Goal: Task Accomplishment & Management: Manage account settings

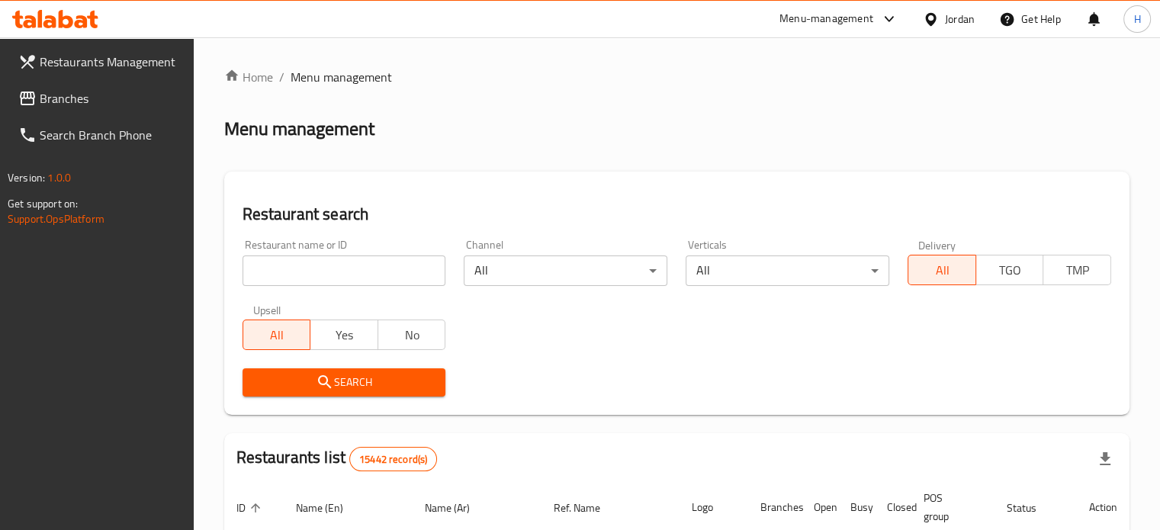
click at [954, 22] on div "Jordan" at bounding box center [960, 19] width 30 height 17
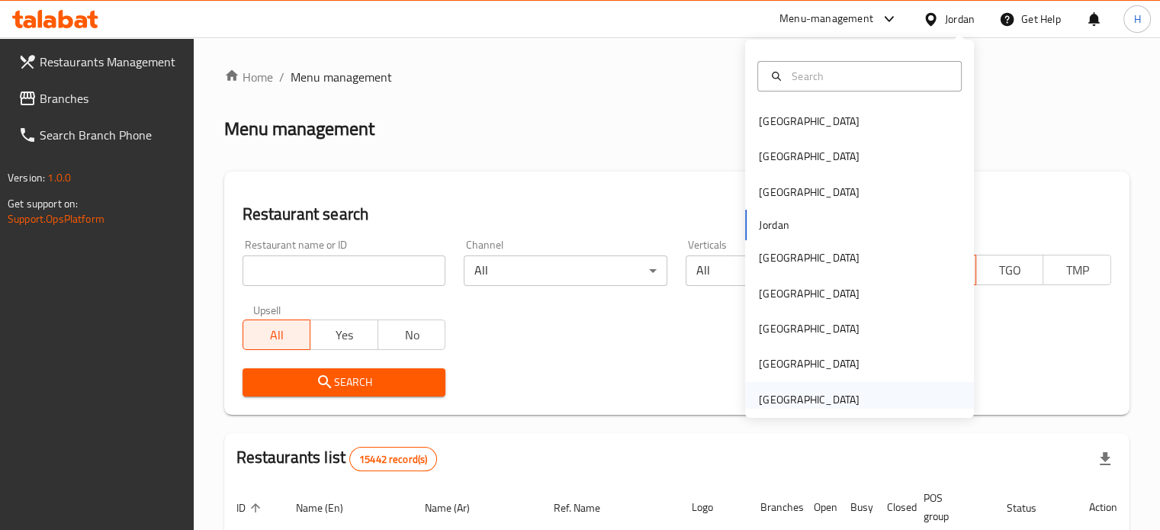
click at [818, 395] on div "[GEOGRAPHIC_DATA]" at bounding box center [809, 399] width 101 height 17
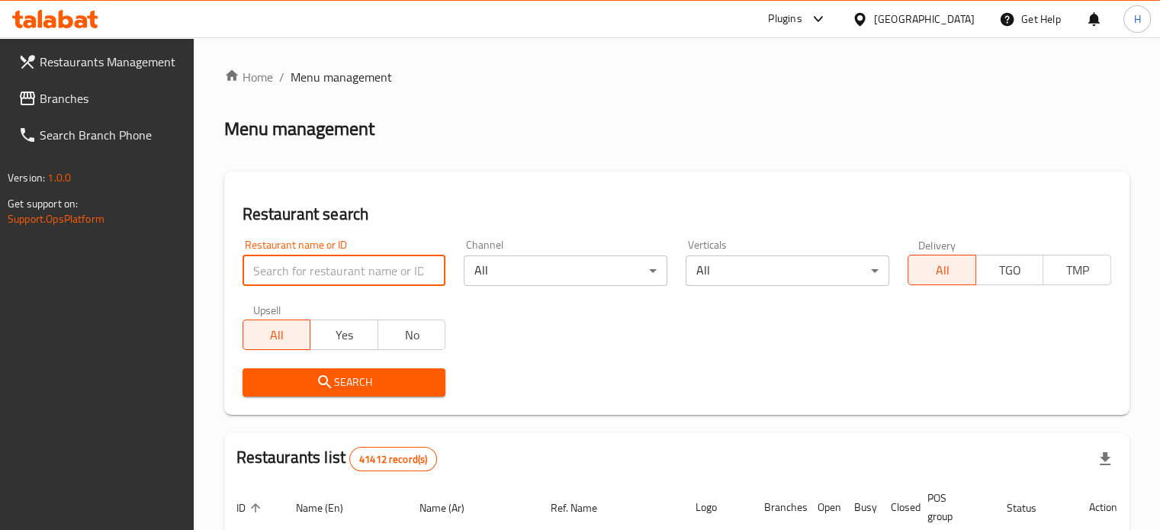
click at [384, 271] on input "search" at bounding box center [345, 271] width 204 height 31
type input "601043"
click button "Search" at bounding box center [345, 382] width 204 height 28
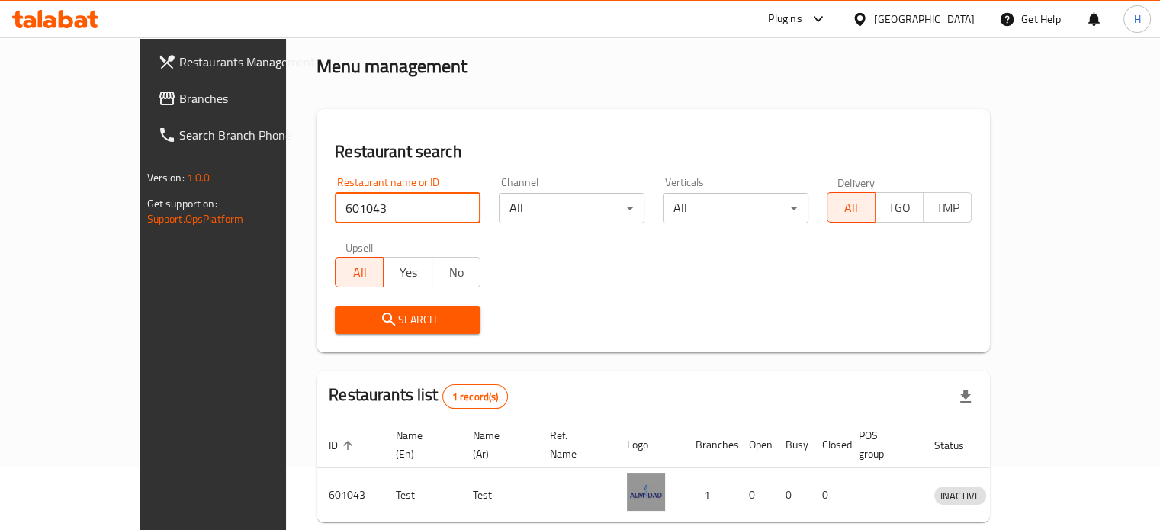
scroll to position [119, 0]
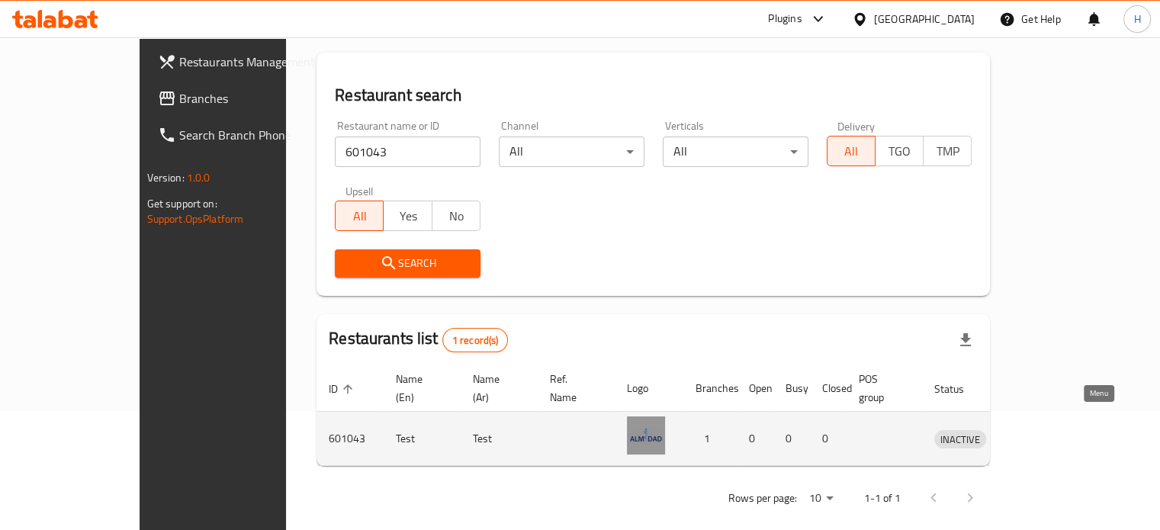
click at [1035, 430] on icon "enhanced table" at bounding box center [1026, 439] width 18 height 18
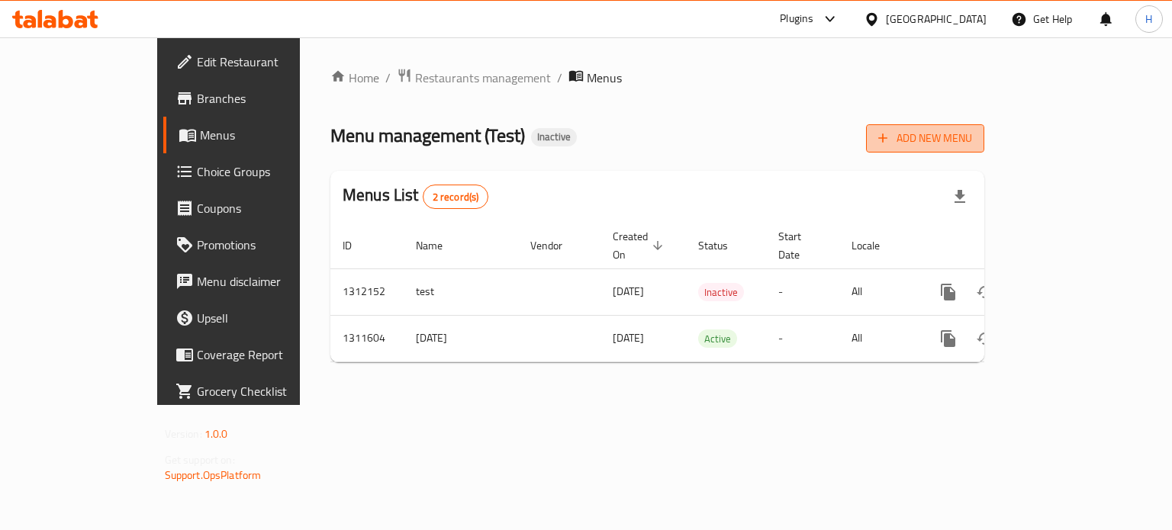
click at [972, 133] on span "Add New Menu" at bounding box center [925, 138] width 94 height 19
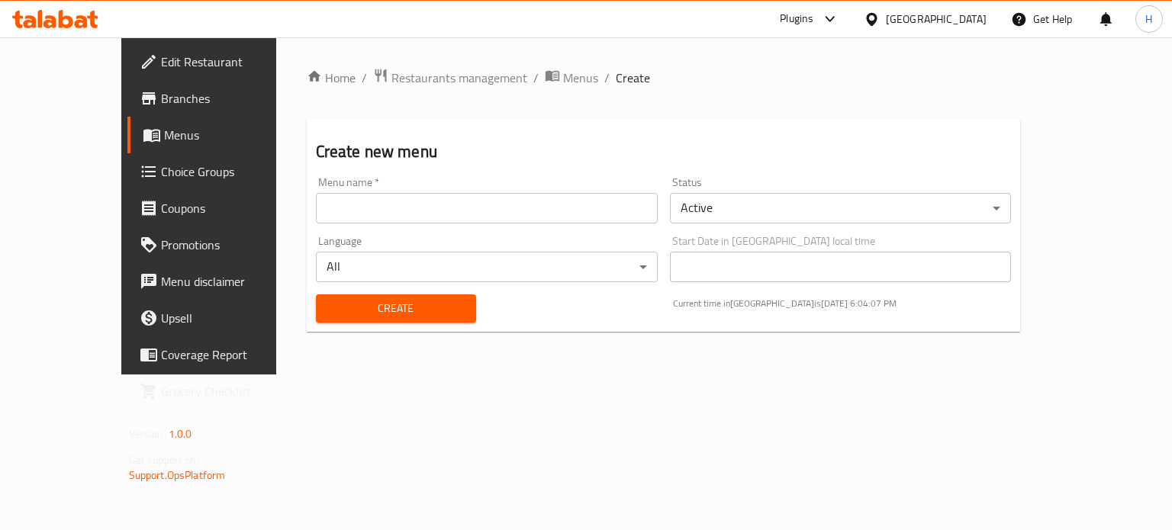
click at [421, 213] on input "text" at bounding box center [487, 208] width 342 height 31
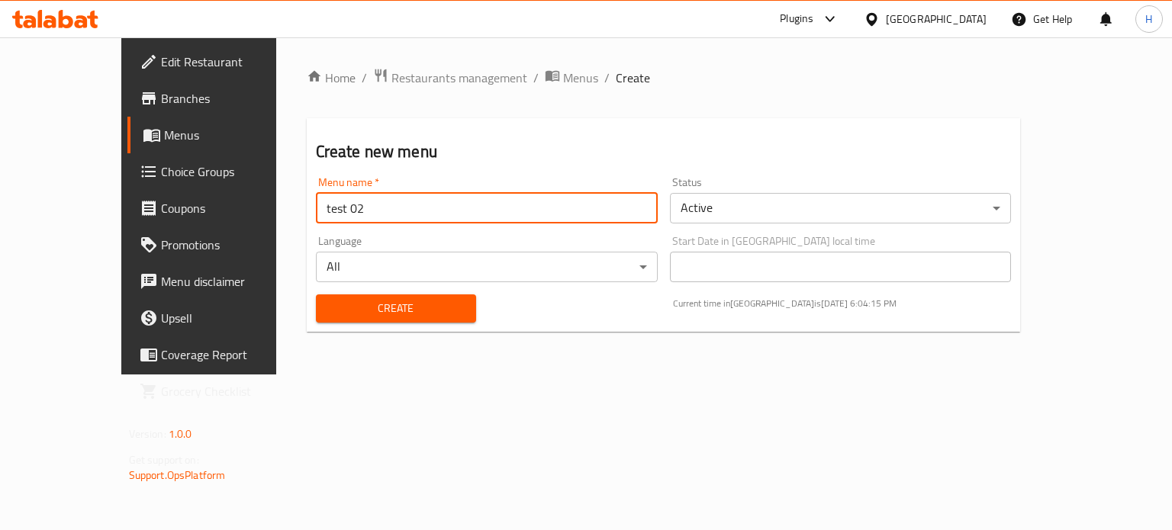
type input "test 02"
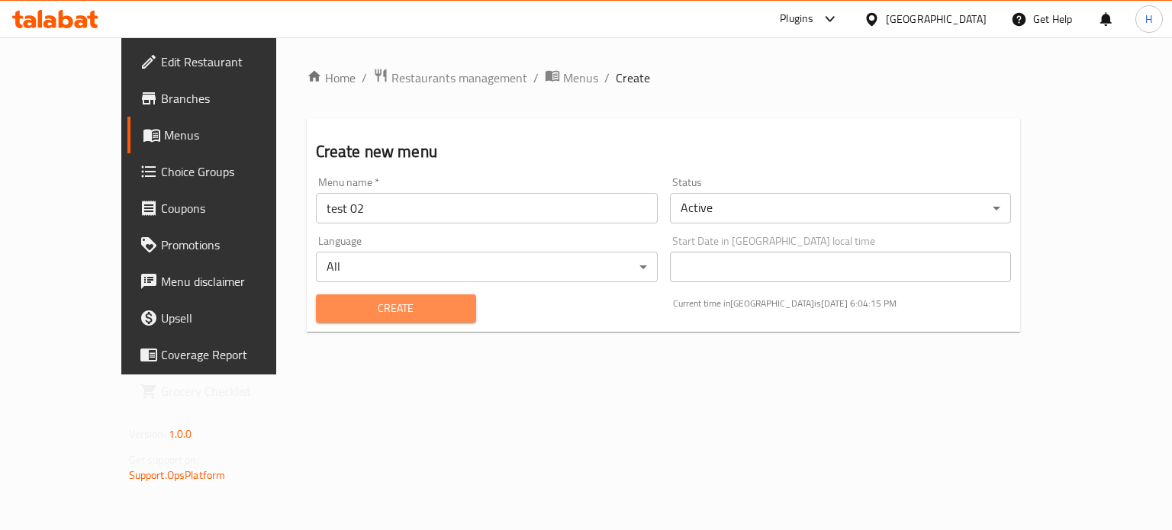
click at [328, 302] on span "Create" at bounding box center [396, 308] width 136 height 19
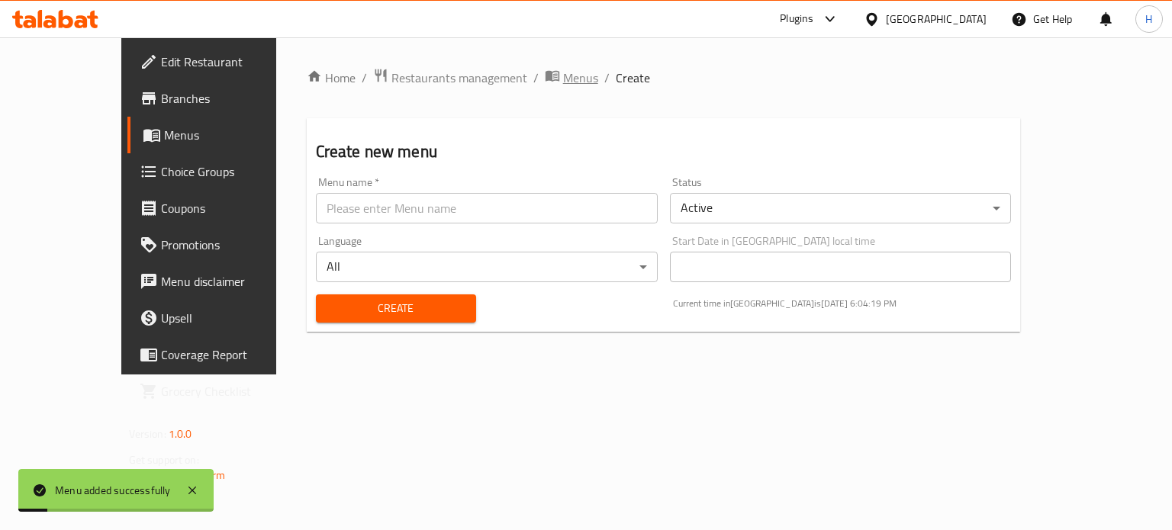
click at [563, 76] on span "Menus" at bounding box center [580, 78] width 35 height 18
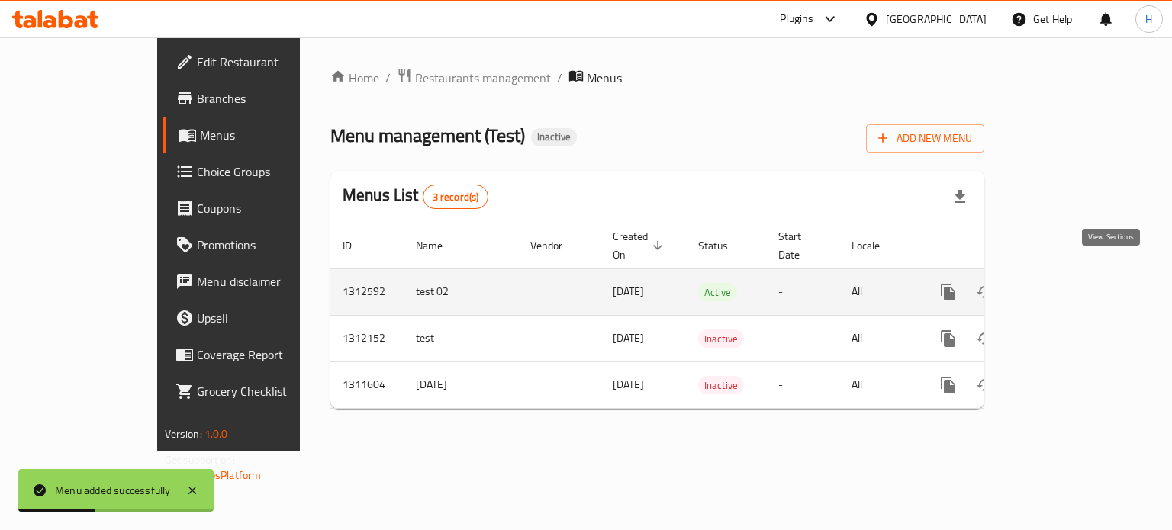
click at [1067, 283] on icon "enhanced table" at bounding box center [1058, 292] width 18 height 18
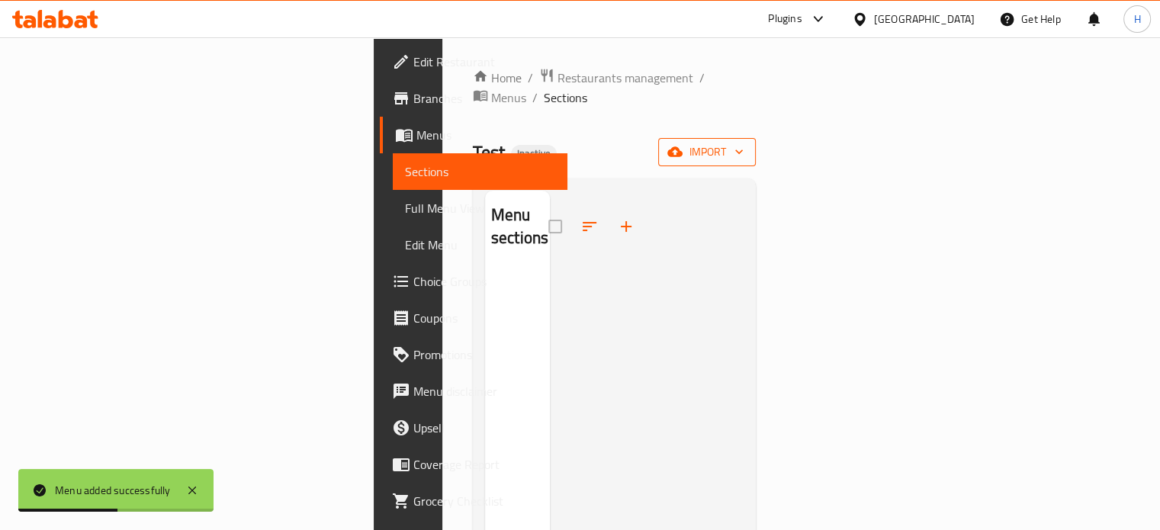
click at [744, 143] on span "import" at bounding box center [707, 152] width 73 height 19
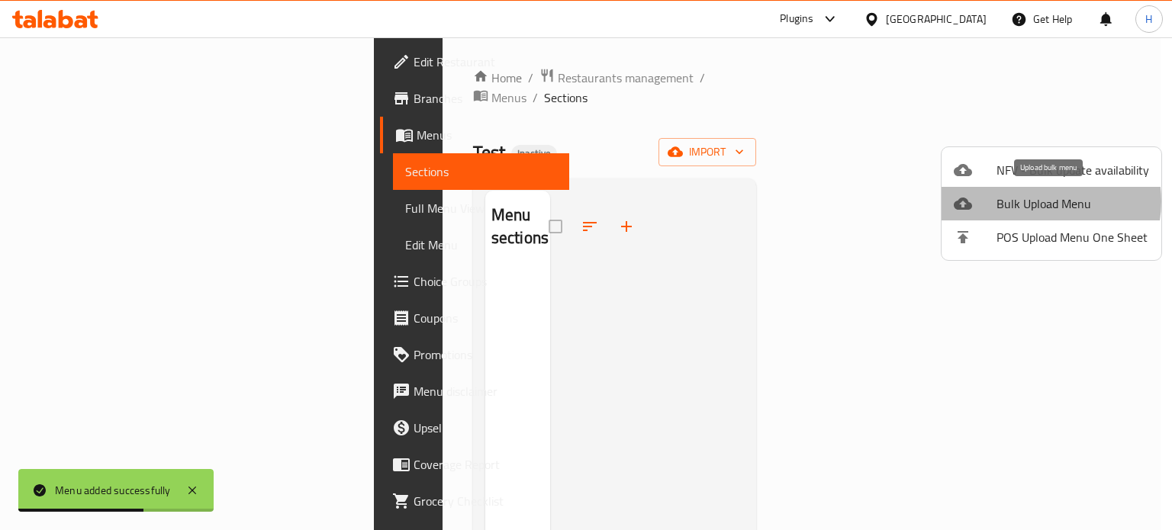
click at [1038, 201] on span "Bulk Upload Menu" at bounding box center [1072, 204] width 153 height 18
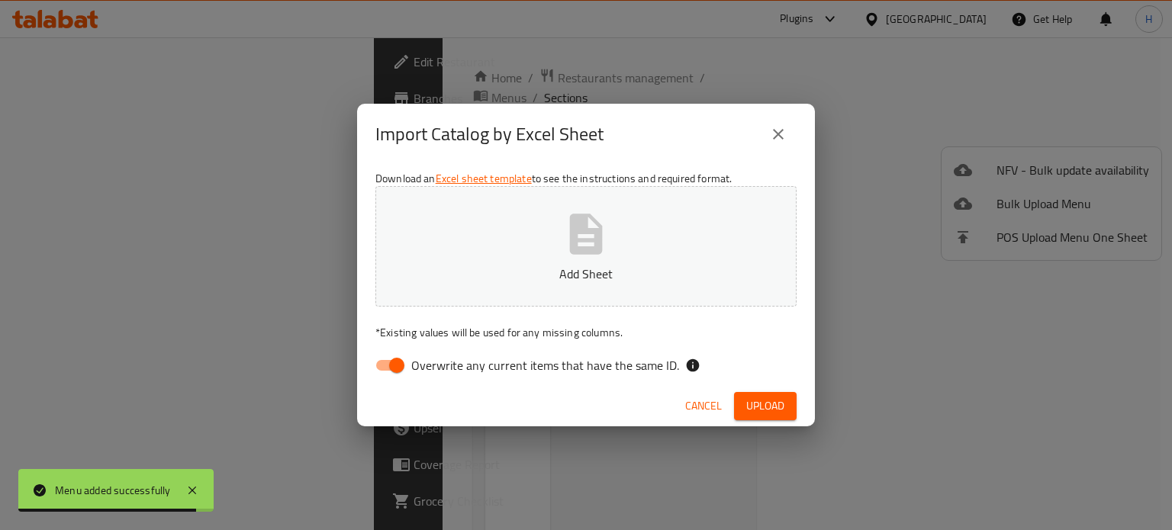
click at [541, 253] on button "Add Sheet" at bounding box center [585, 246] width 421 height 121
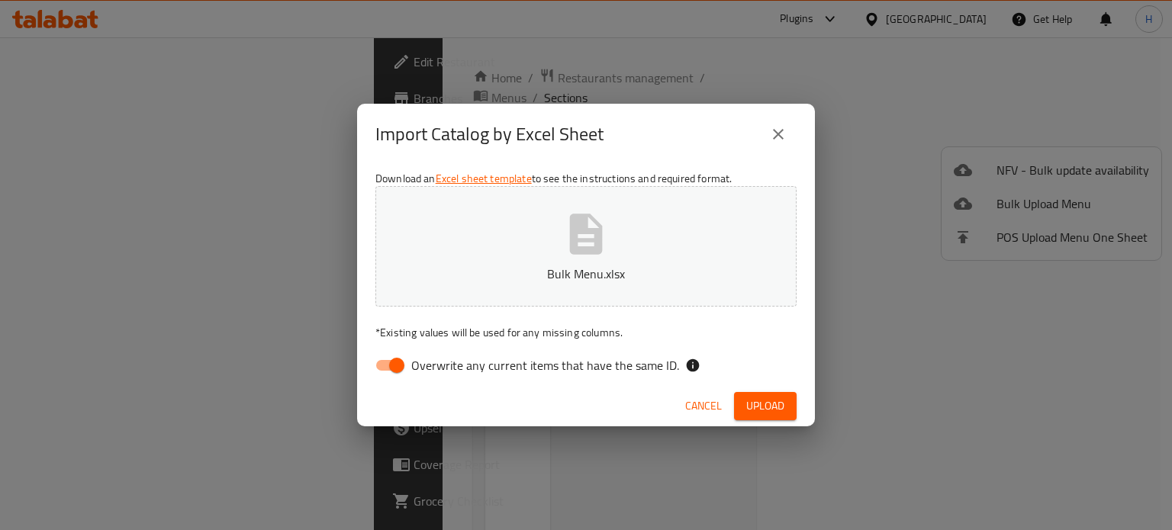
click at [767, 409] on span "Upload" at bounding box center [765, 406] width 38 height 19
click at [471, 174] on link "Excel sheet template" at bounding box center [484, 179] width 96 height 20
click at [706, 407] on span "Cancel" at bounding box center [717, 406] width 37 height 19
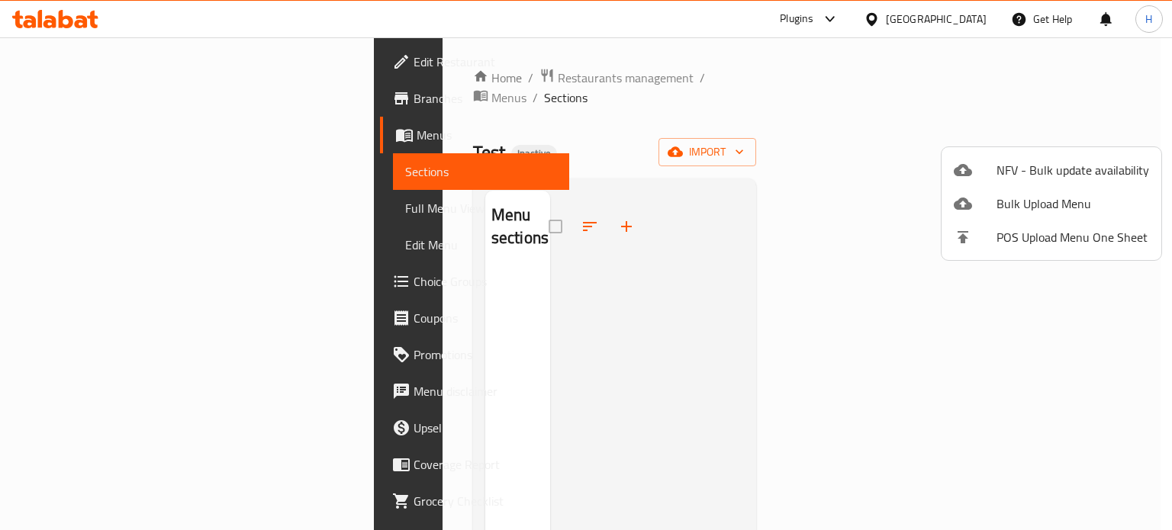
click at [494, 79] on div at bounding box center [586, 265] width 1172 height 530
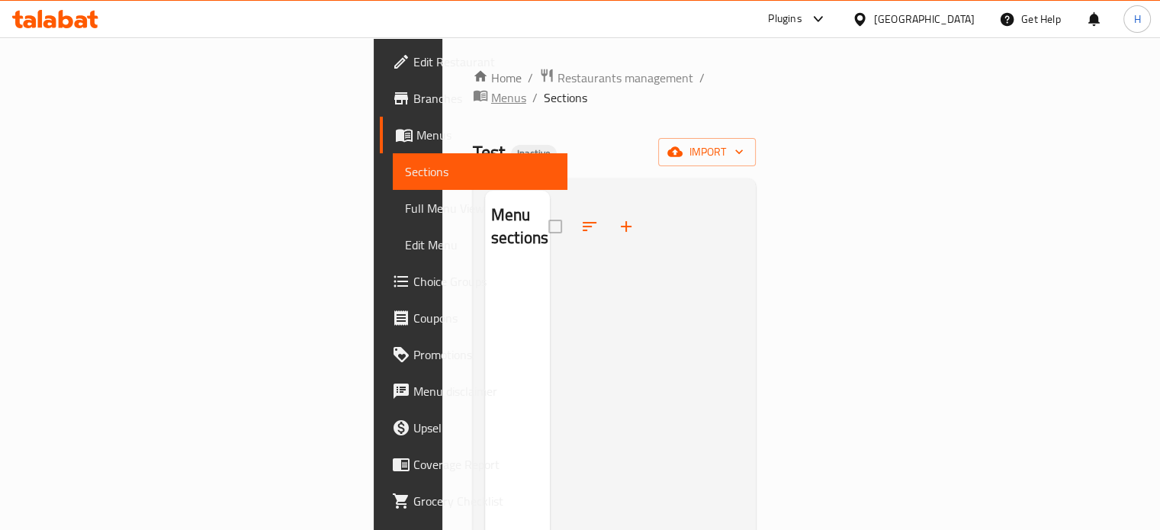
click at [495, 88] on span "Menus" at bounding box center [508, 97] width 35 height 18
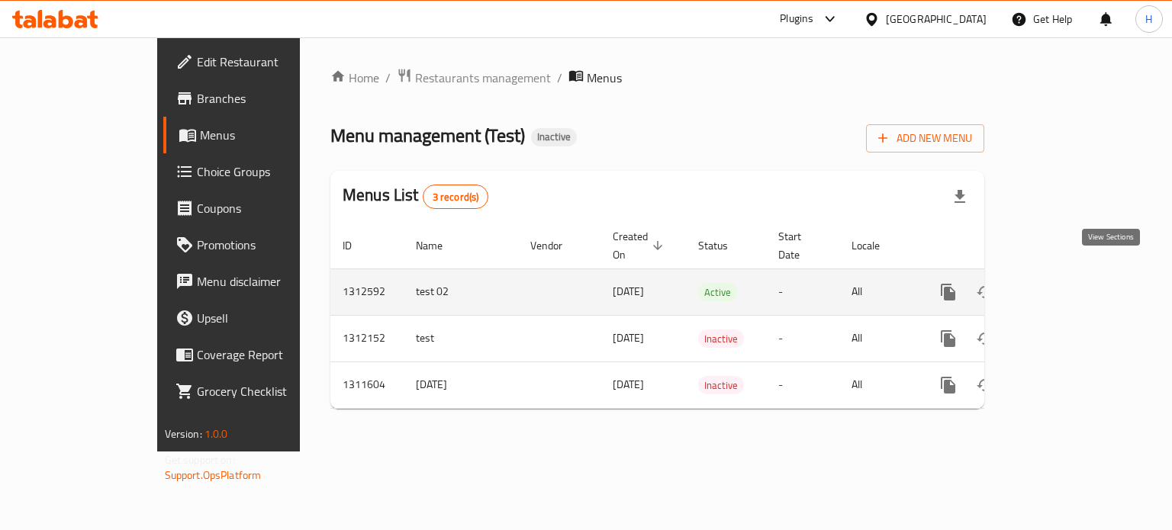
click at [1065, 285] on icon "enhanced table" at bounding box center [1058, 292] width 14 height 14
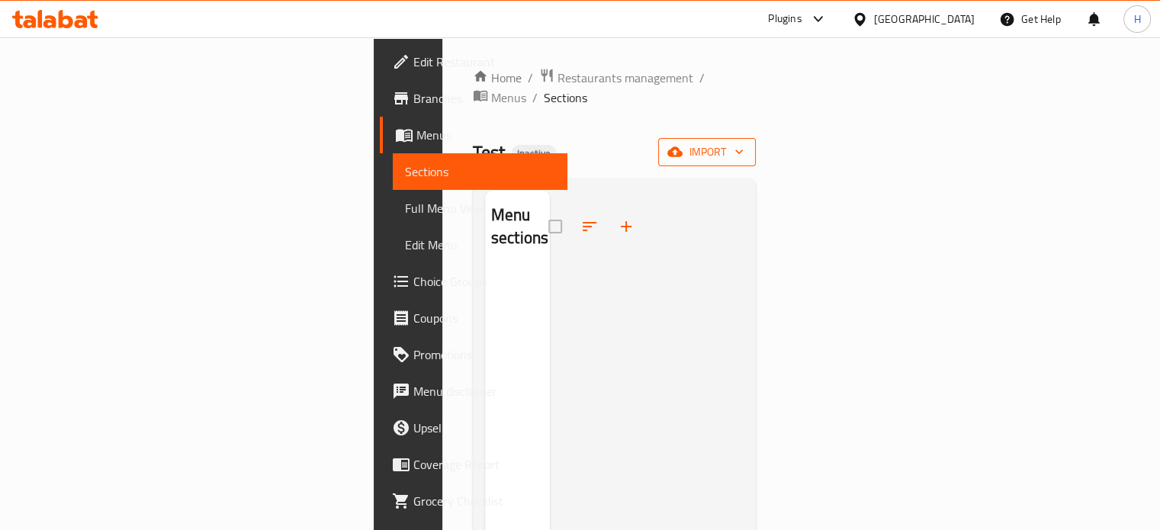
click at [744, 143] on span "import" at bounding box center [707, 152] width 73 height 19
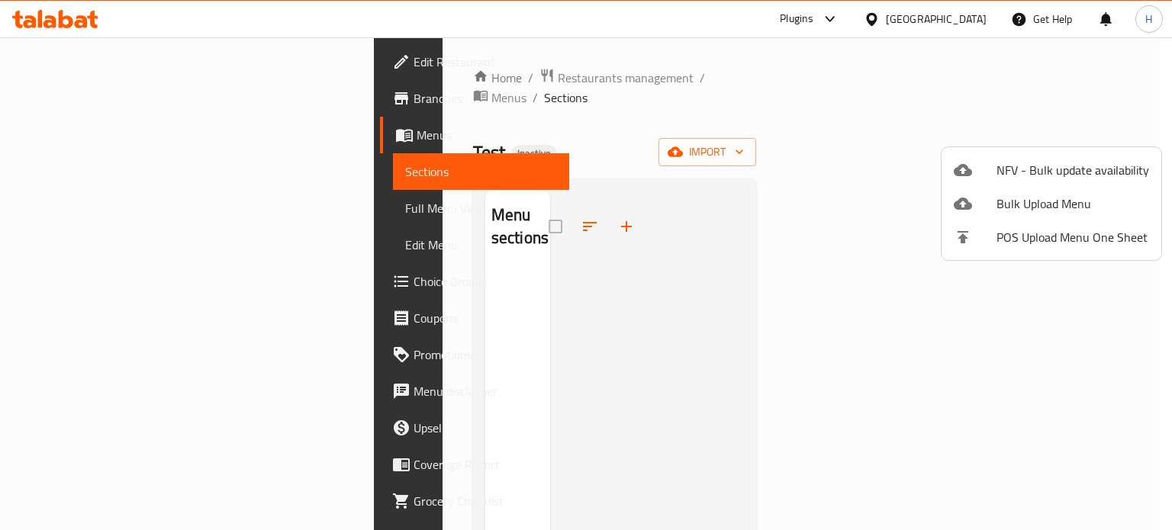
click at [836, 154] on div at bounding box center [586, 265] width 1172 height 530
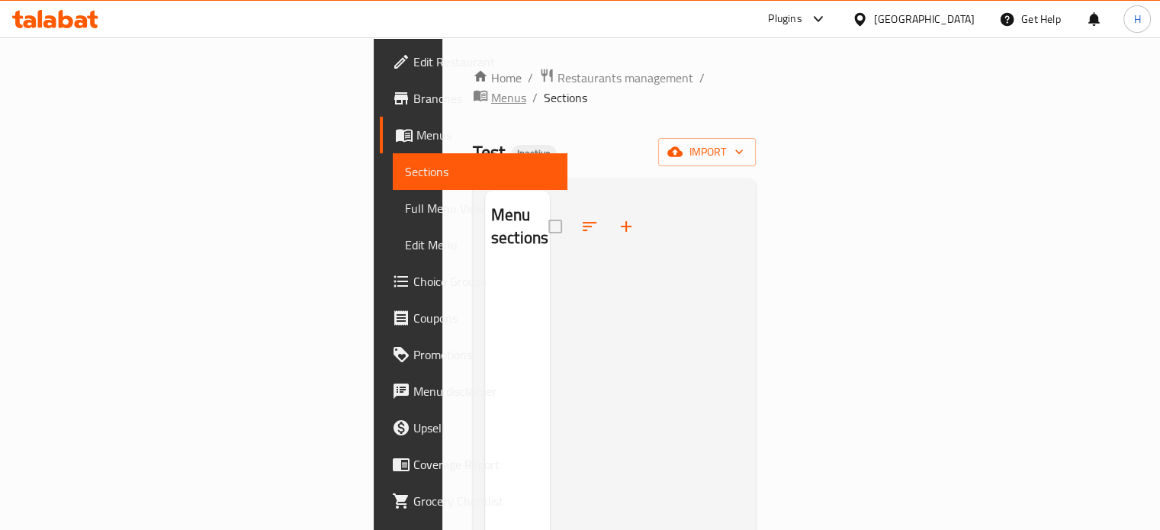
click at [491, 88] on span "Menus" at bounding box center [508, 97] width 35 height 18
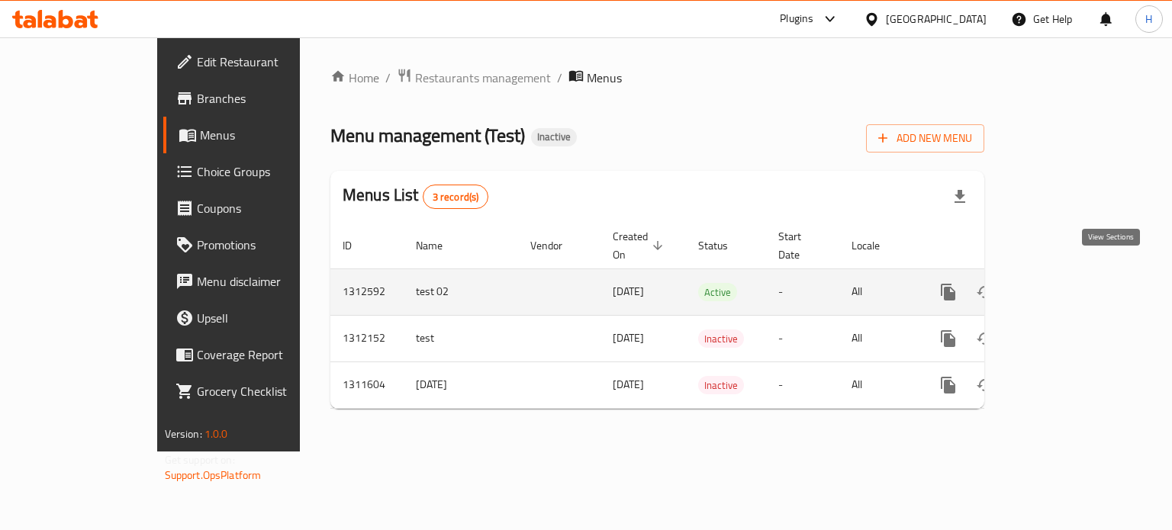
click at [1067, 283] on icon "enhanced table" at bounding box center [1058, 292] width 18 height 18
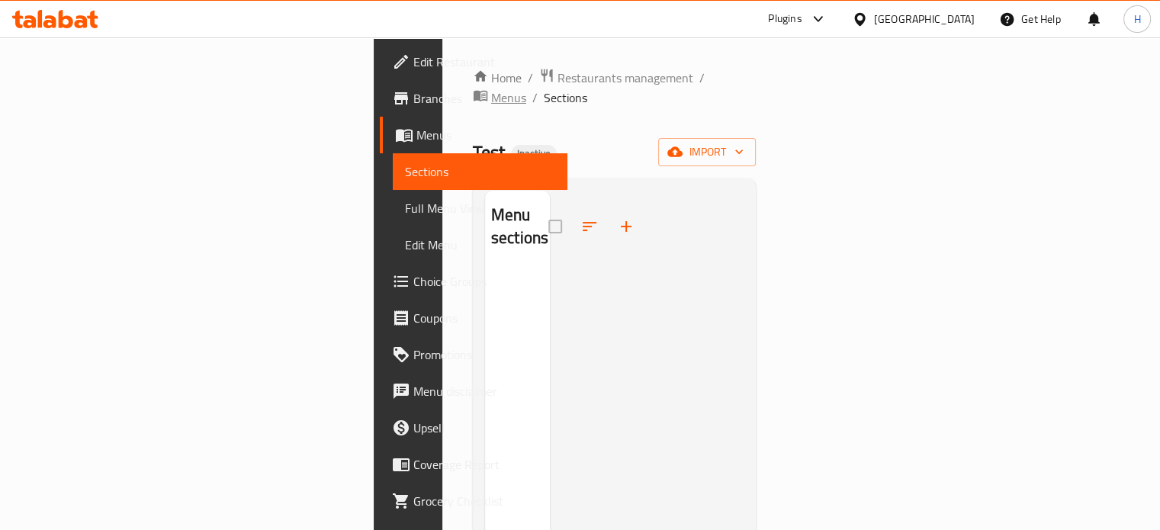
click at [491, 88] on span "Menus" at bounding box center [508, 97] width 35 height 18
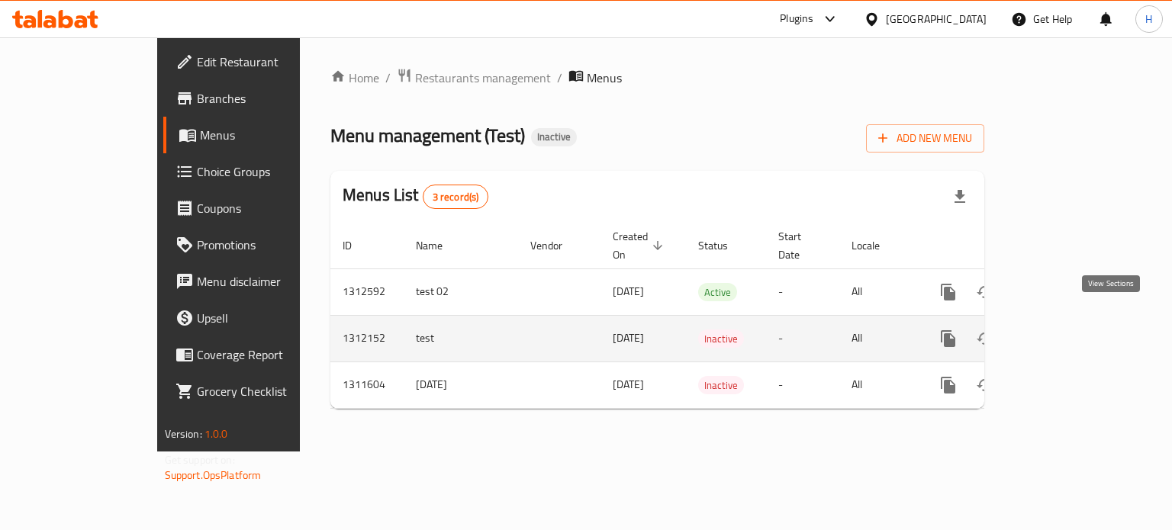
click at [1065, 332] on icon "enhanced table" at bounding box center [1058, 339] width 14 height 14
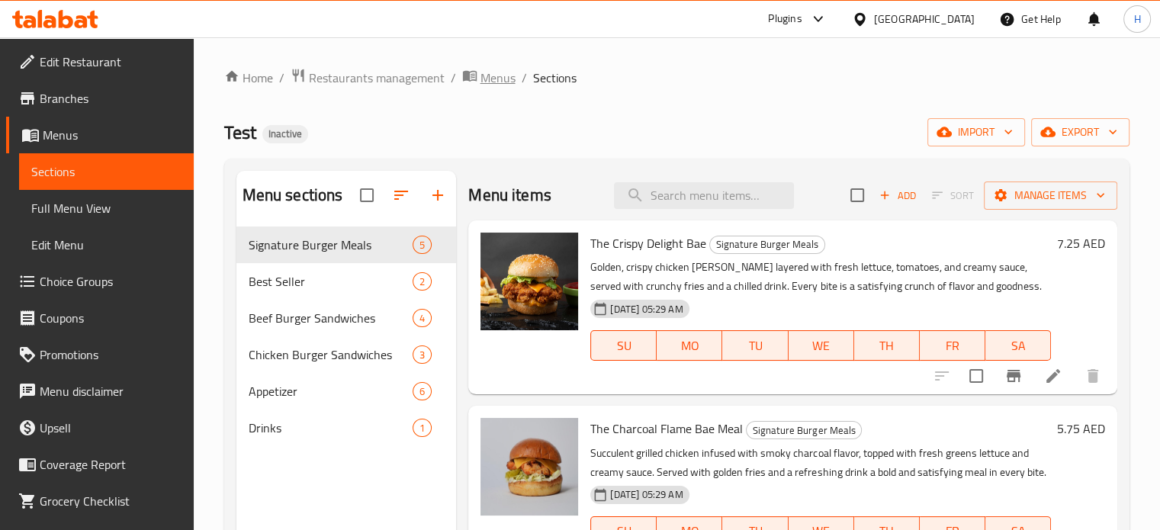
click at [488, 72] on span "Menus" at bounding box center [498, 78] width 35 height 18
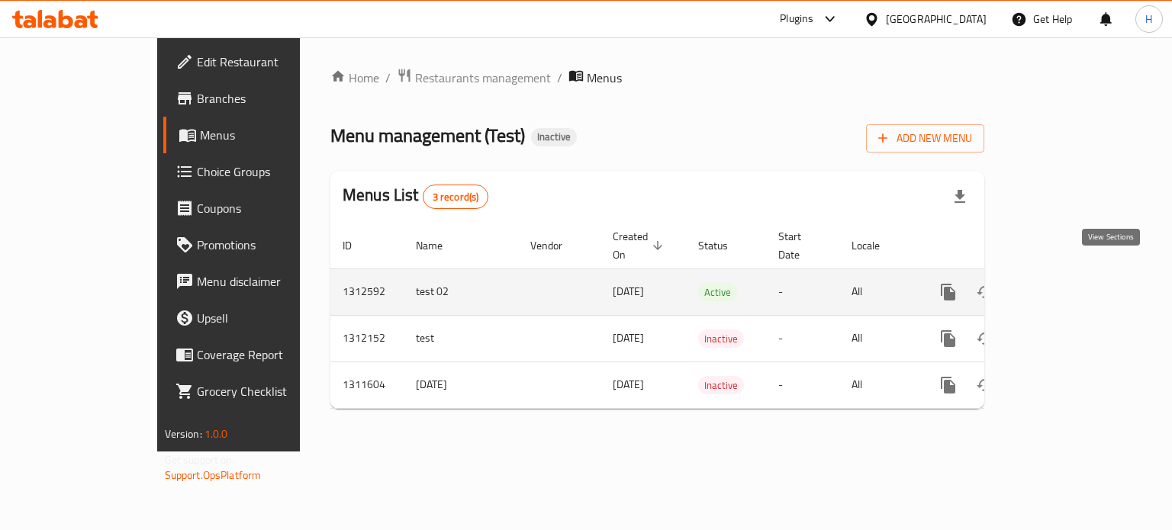
click at [1067, 283] on icon "enhanced table" at bounding box center [1058, 292] width 18 height 18
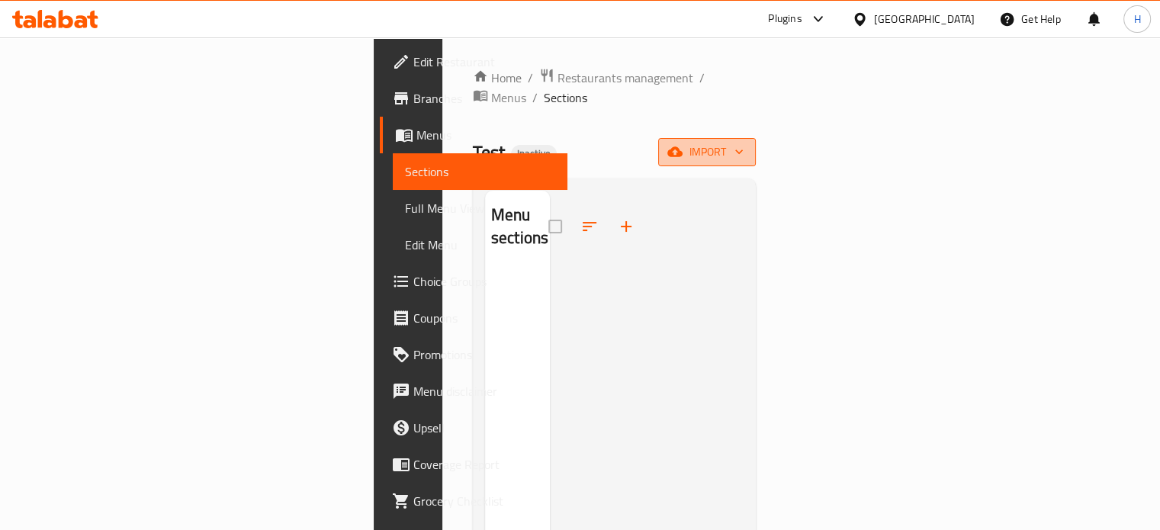
click at [744, 143] on span "import" at bounding box center [707, 152] width 73 height 19
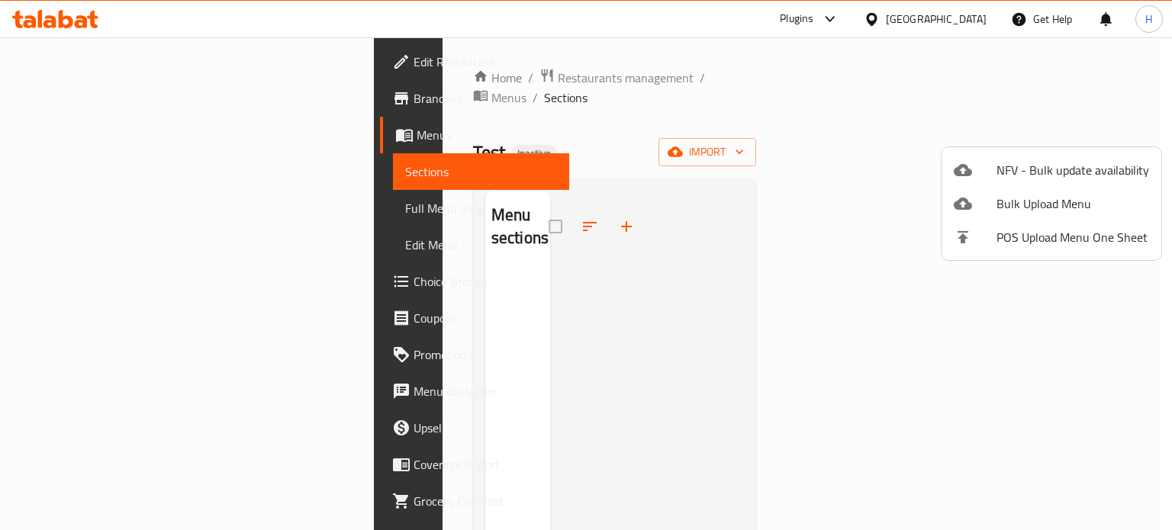
click at [663, 112] on div at bounding box center [586, 265] width 1172 height 530
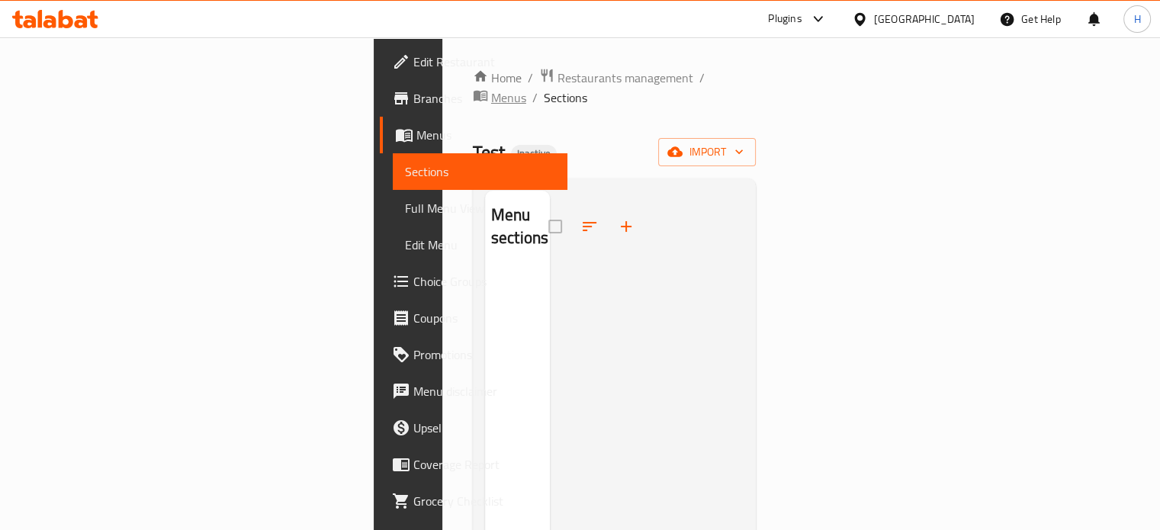
click at [473, 88] on span "breadcrumb" at bounding box center [482, 98] width 18 height 20
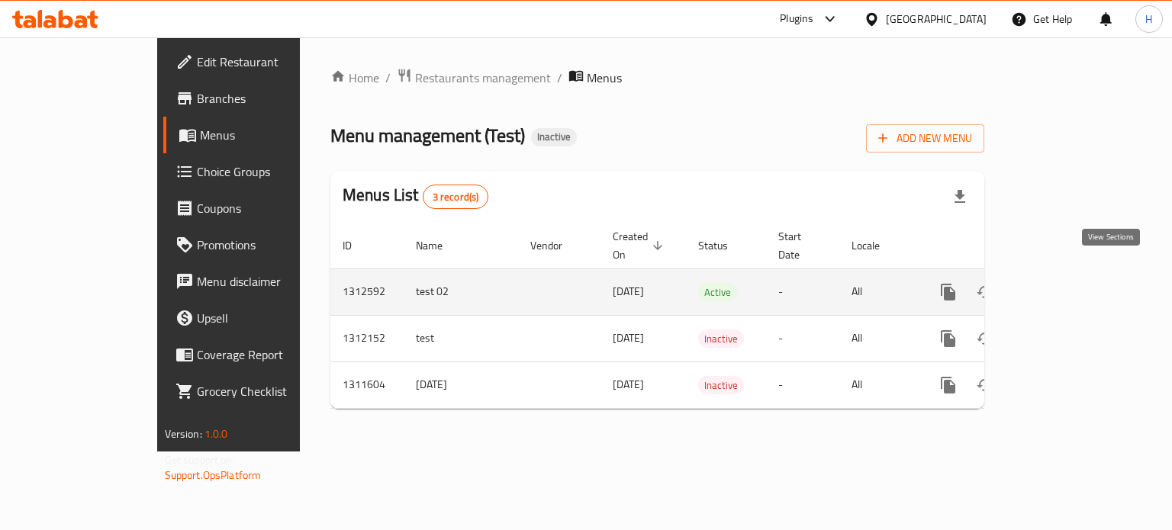
click at [1067, 283] on icon "enhanced table" at bounding box center [1058, 292] width 18 height 18
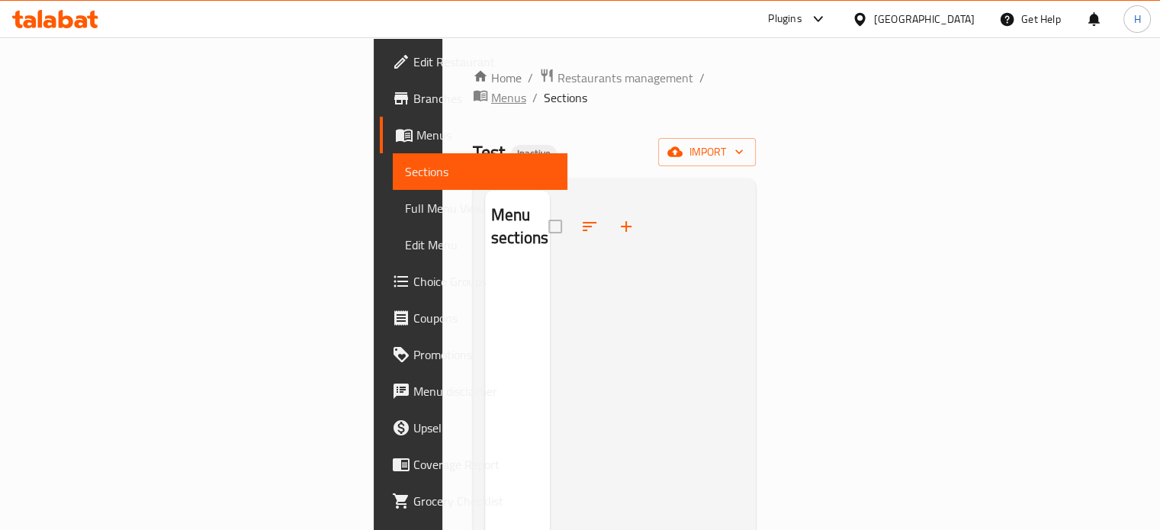
click at [473, 88] on icon "breadcrumb" at bounding box center [480, 95] width 15 height 15
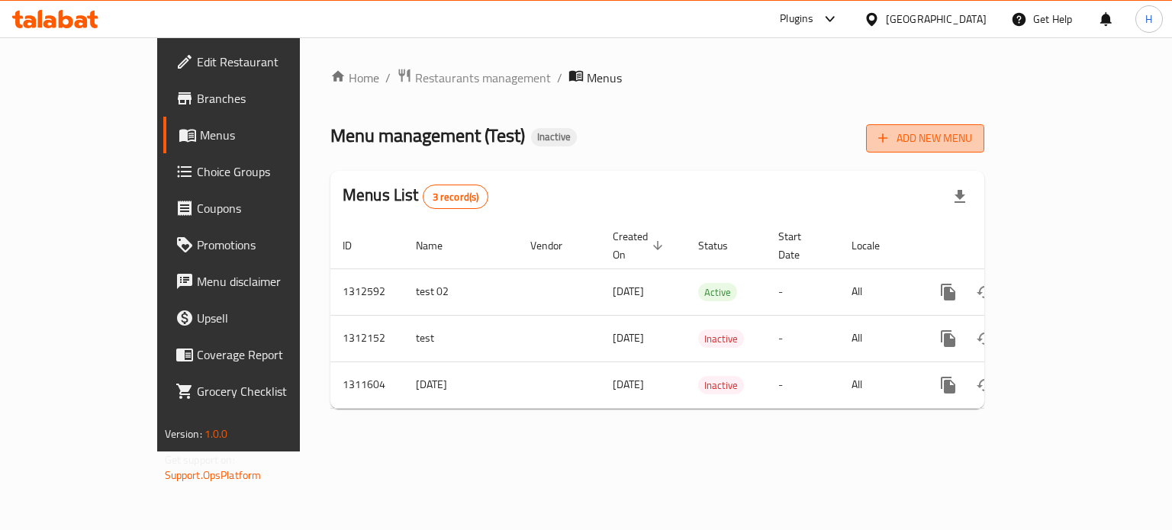
click at [972, 141] on span "Add New Menu" at bounding box center [925, 138] width 94 height 19
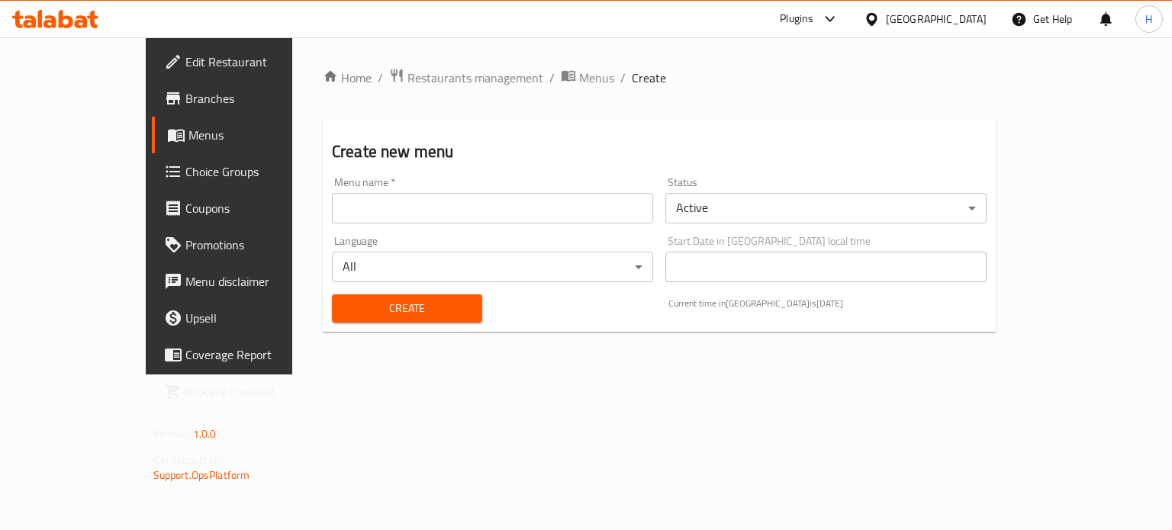
click at [469, 214] on input "text" at bounding box center [492, 208] width 321 height 31
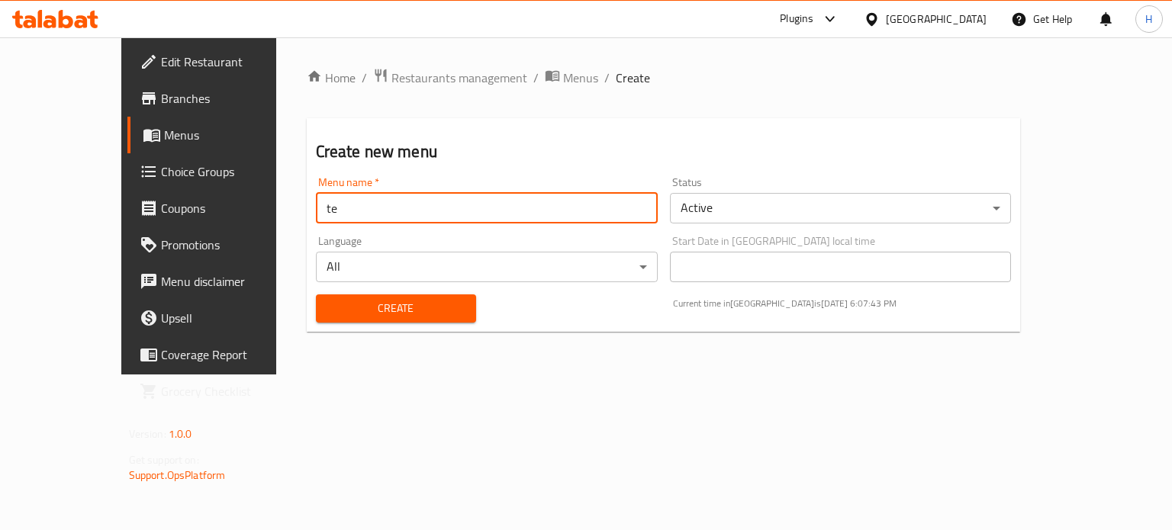
type input "t"
type input "03 test"
click at [376, 313] on span "Create" at bounding box center [396, 308] width 136 height 19
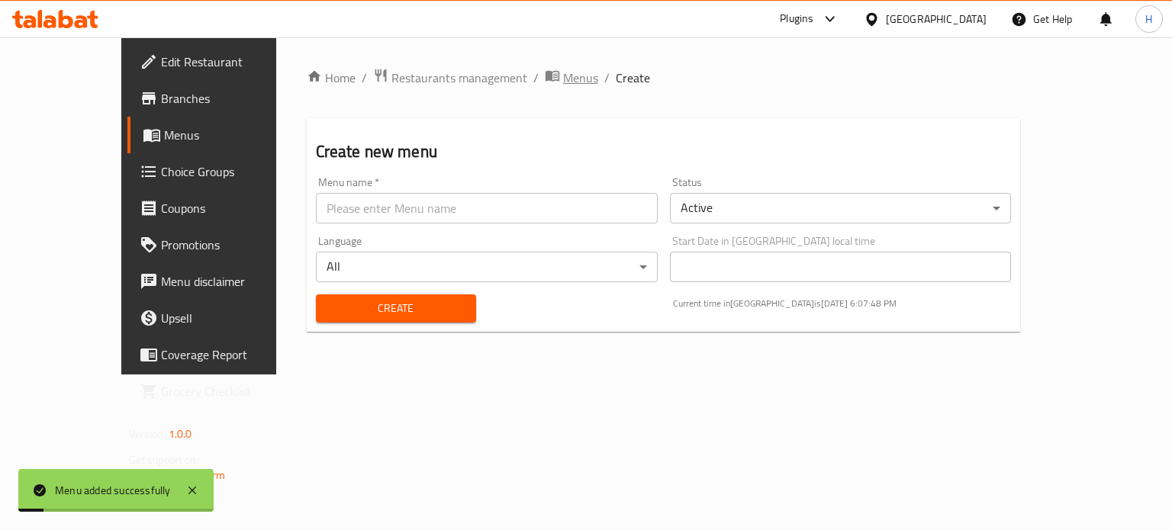
click at [563, 71] on span "Menus" at bounding box center [580, 78] width 35 height 18
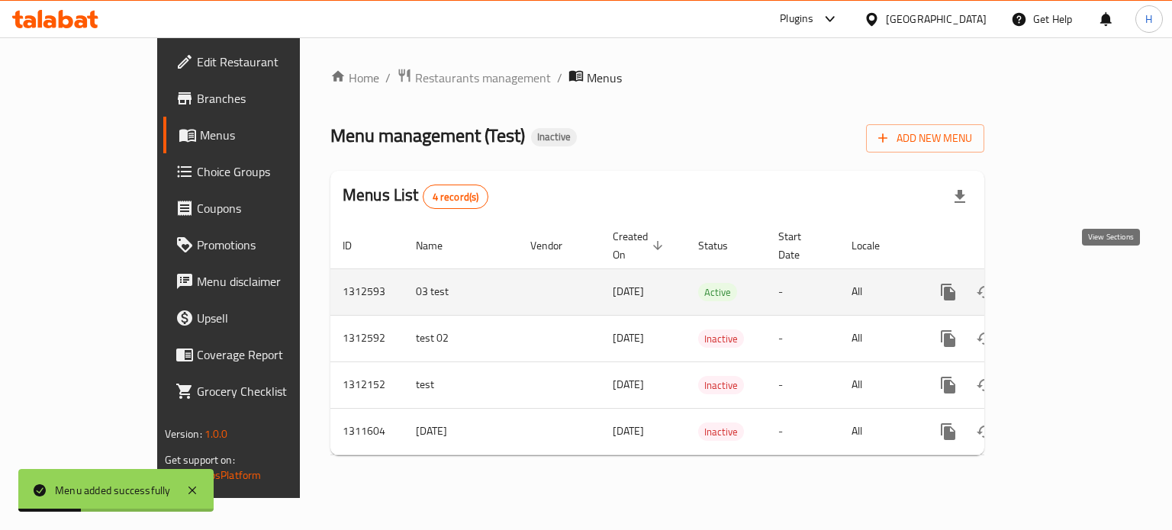
click at [1076, 274] on link "enhanced table" at bounding box center [1058, 292] width 37 height 37
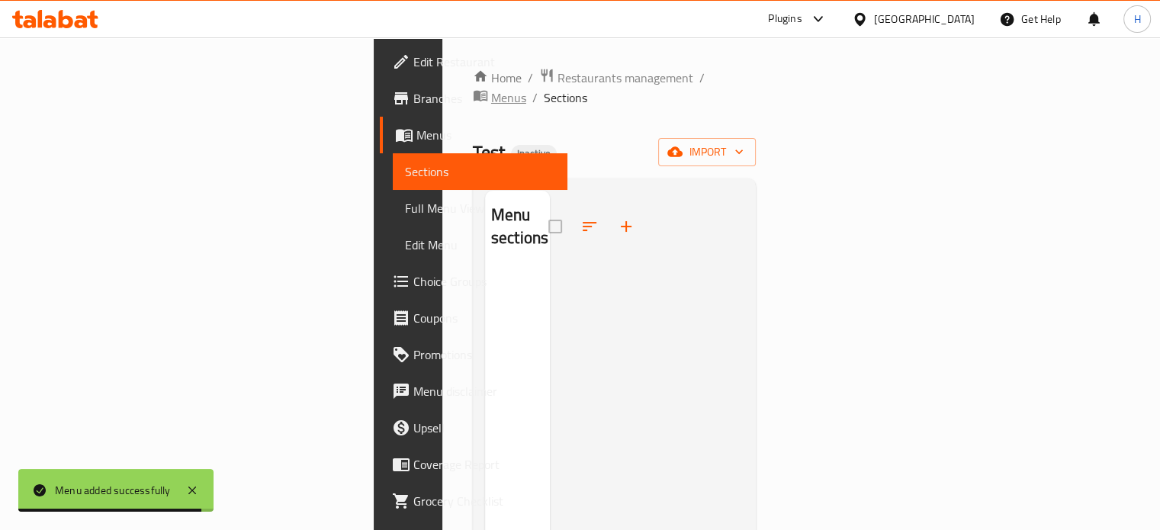
click at [476, 88] on span "breadcrumb" at bounding box center [482, 98] width 18 height 20
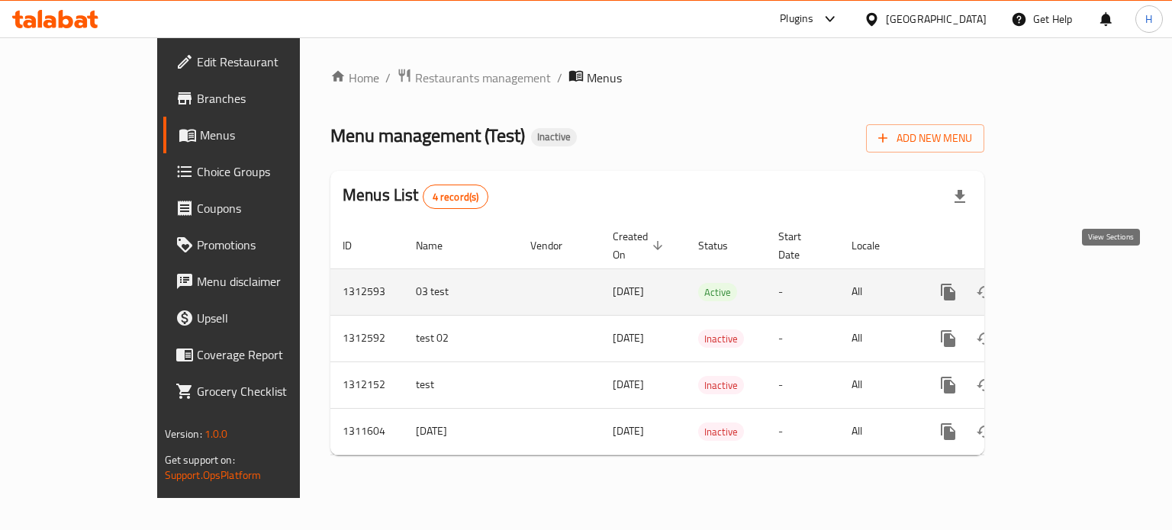
click at [1076, 274] on link "enhanced table" at bounding box center [1058, 292] width 37 height 37
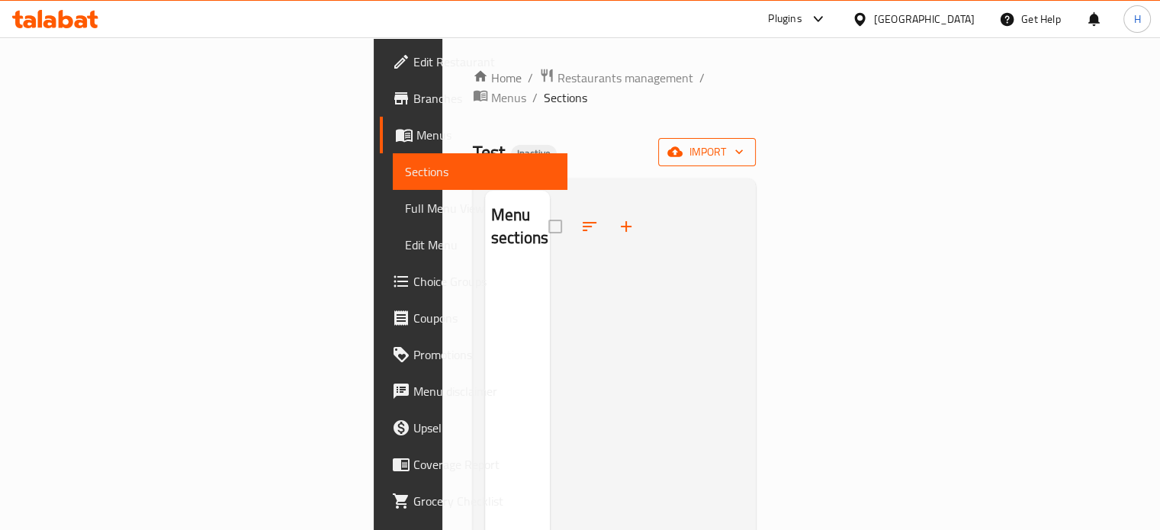
click at [744, 143] on span "import" at bounding box center [707, 152] width 73 height 19
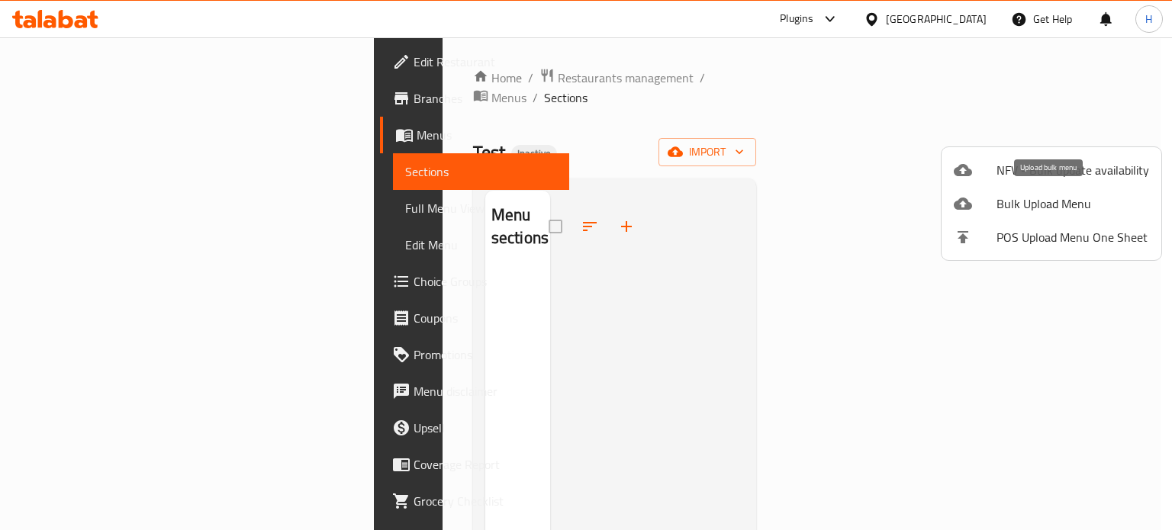
click at [1054, 201] on span "Bulk Upload Menu" at bounding box center [1072, 204] width 153 height 18
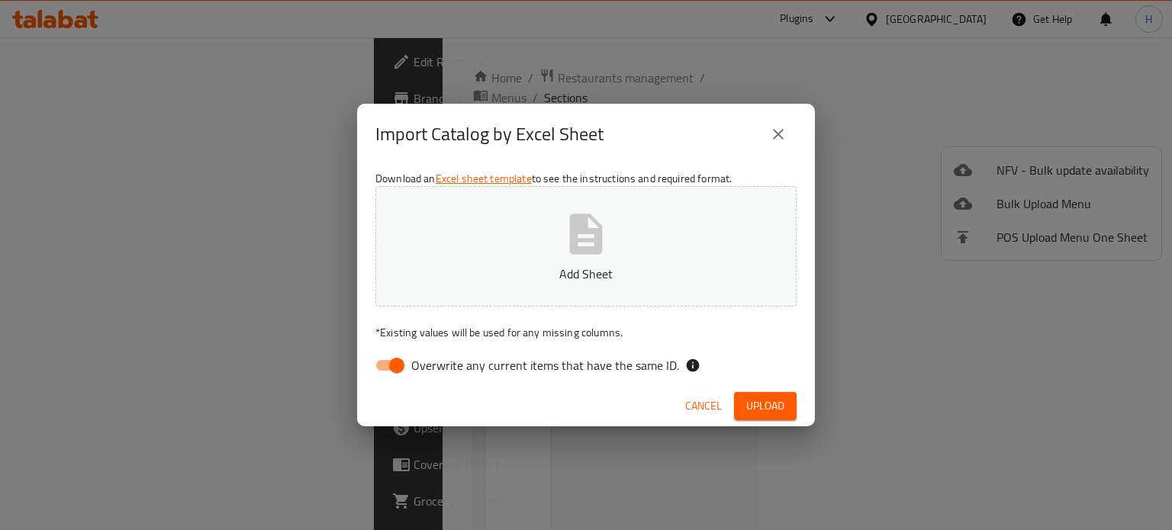
click at [559, 274] on p "Add Sheet" at bounding box center [586, 274] width 374 height 18
click at [744, 405] on button "Upload" at bounding box center [765, 406] width 63 height 28
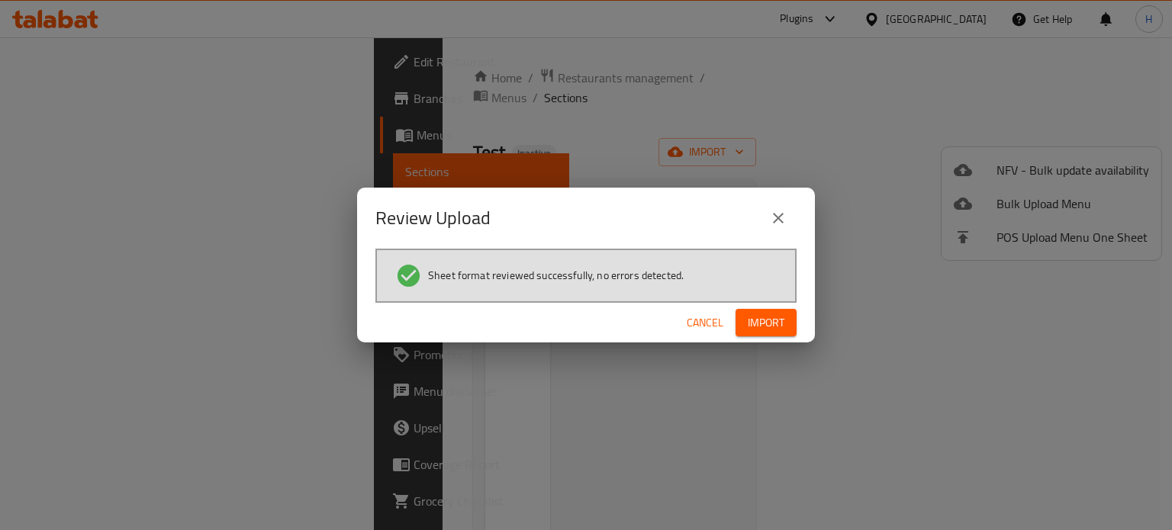
click at [767, 320] on span "Import" at bounding box center [766, 323] width 37 height 19
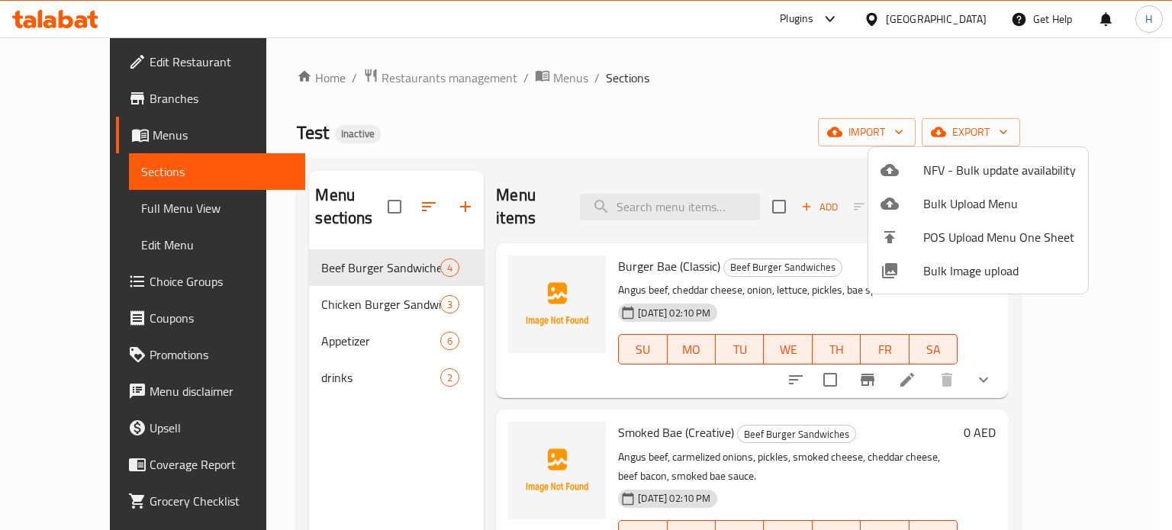
drag, startPoint x: 1112, startPoint y: 249, endPoint x: 1113, endPoint y: 259, distance: 9.2
click at [1114, 259] on div at bounding box center [586, 265] width 1172 height 530
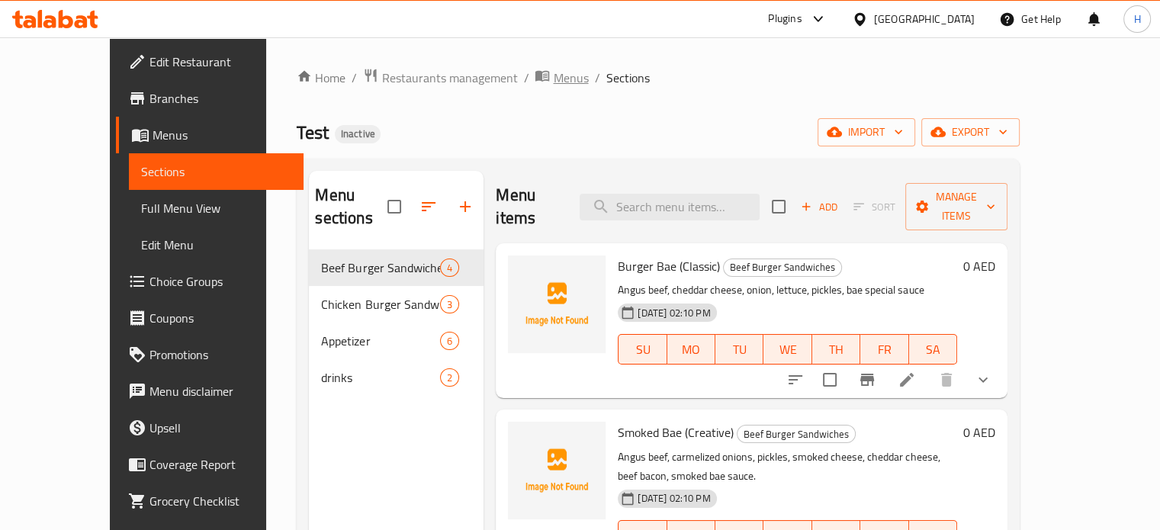
click at [535, 85] on span "breadcrumb" at bounding box center [544, 78] width 18 height 20
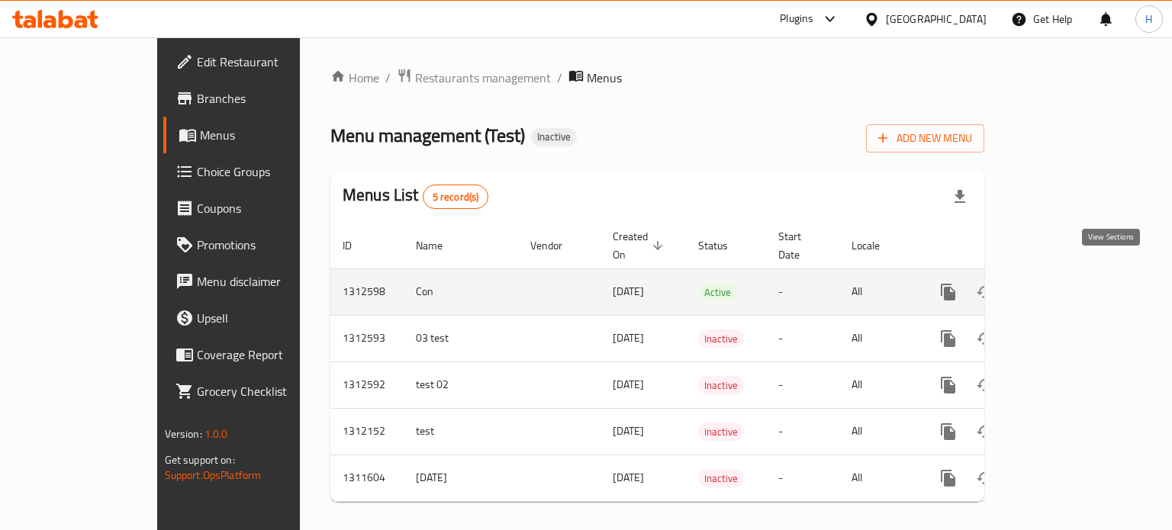
click at [1067, 283] on icon "enhanced table" at bounding box center [1058, 292] width 18 height 18
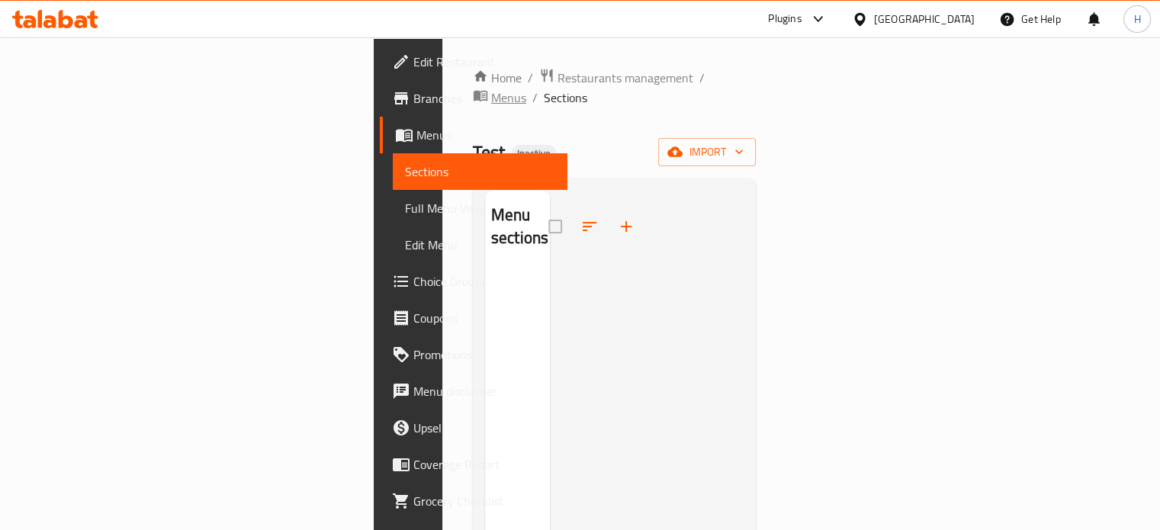
click at [491, 88] on span "Menus" at bounding box center [508, 97] width 35 height 18
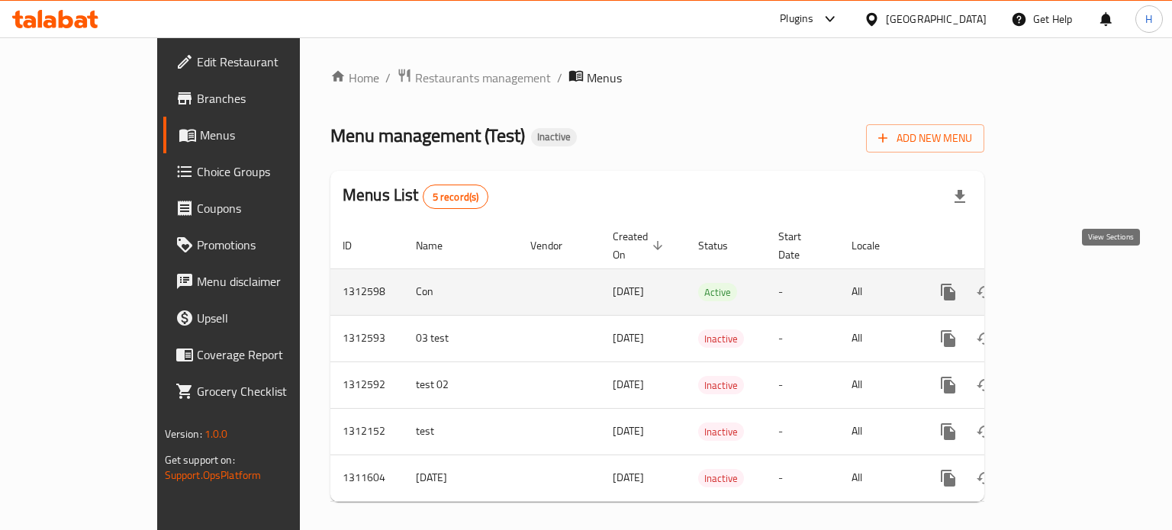
click at [1067, 283] on icon "enhanced table" at bounding box center [1058, 292] width 18 height 18
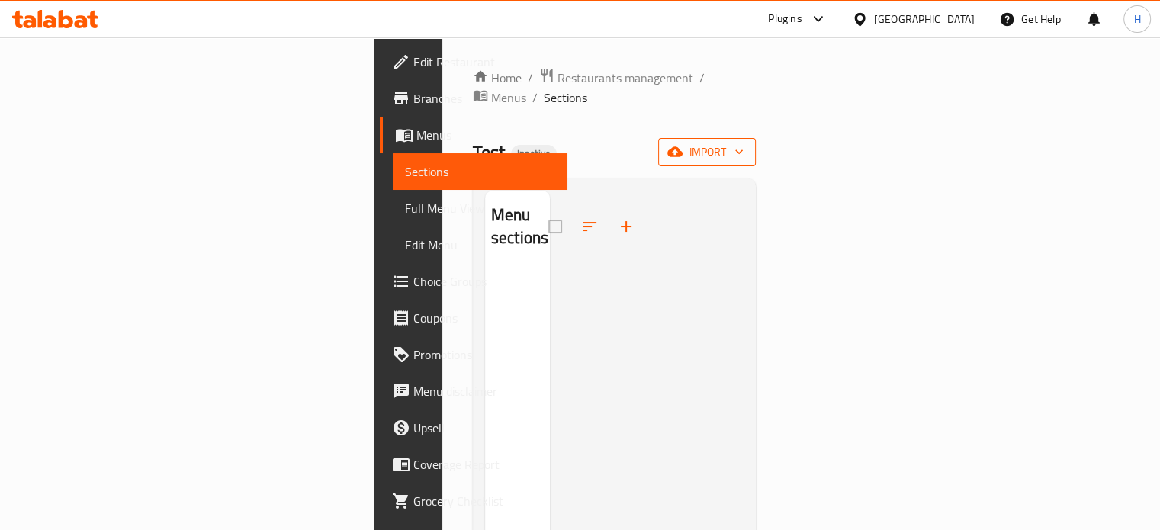
click at [744, 143] on span "import" at bounding box center [707, 152] width 73 height 19
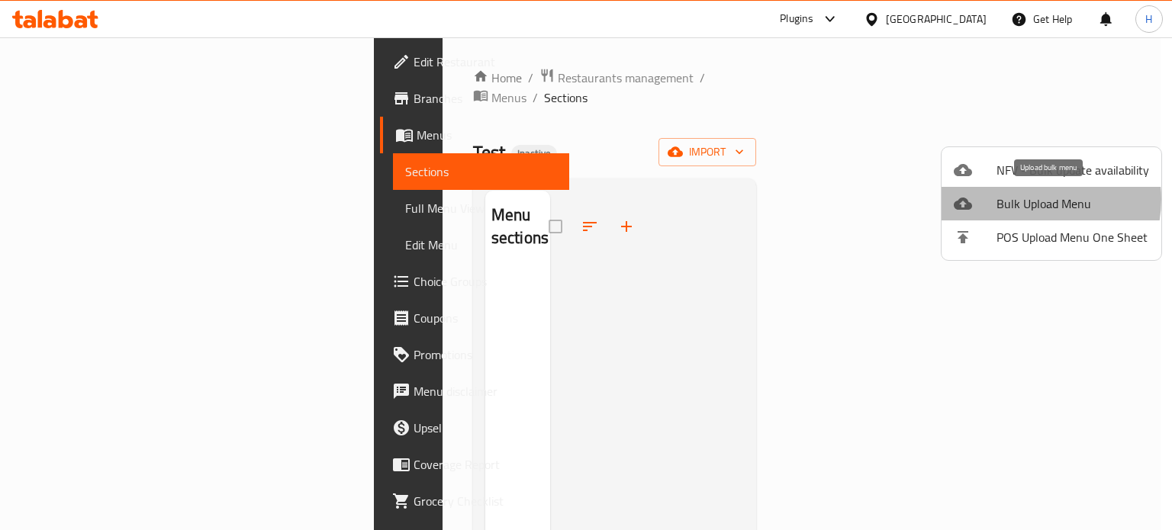
click at [1028, 199] on span "Bulk Upload Menu" at bounding box center [1072, 204] width 153 height 18
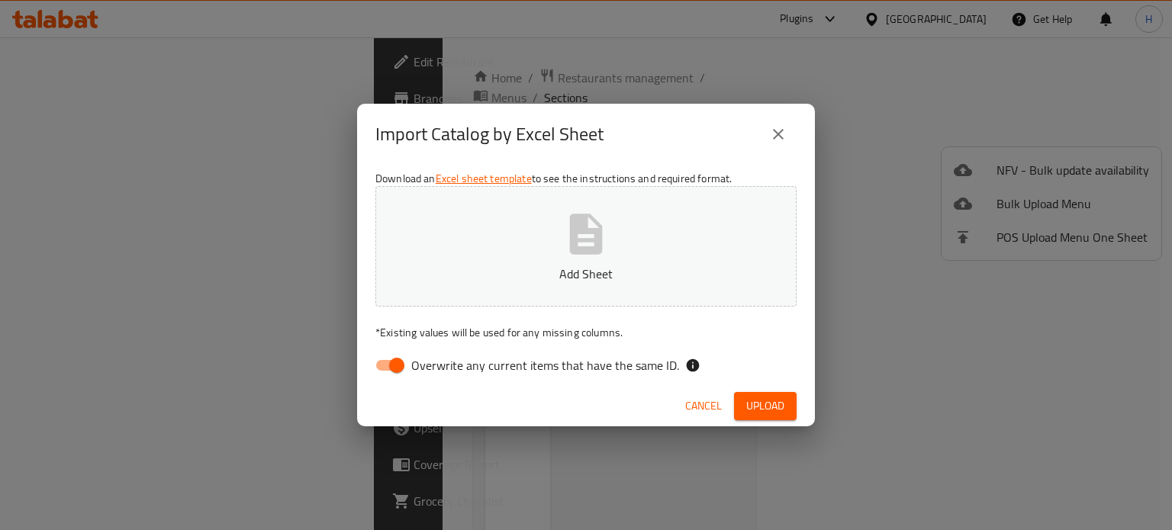
click at [662, 235] on button "Add Sheet" at bounding box center [585, 246] width 421 height 121
click at [790, 399] on button "Upload" at bounding box center [765, 406] width 63 height 28
click at [719, 413] on span "Cancel" at bounding box center [717, 406] width 37 height 19
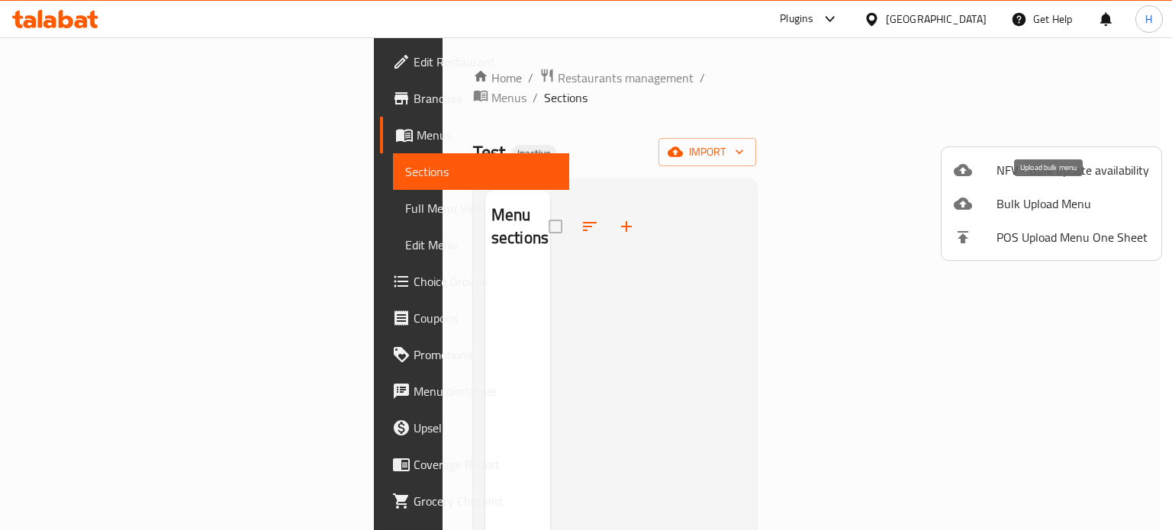
click at [977, 204] on div at bounding box center [975, 204] width 43 height 18
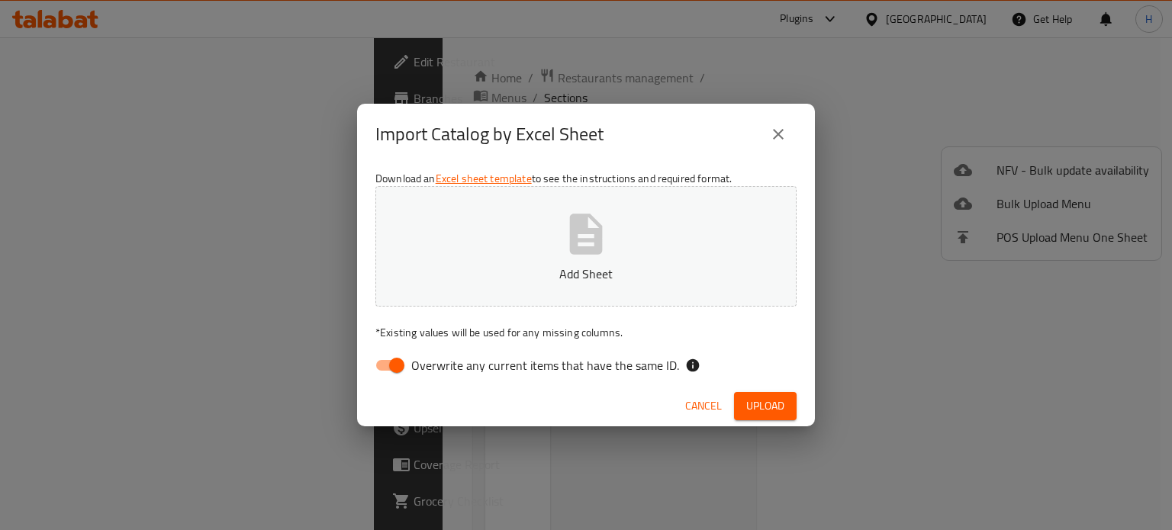
click at [758, 402] on span "Upload" at bounding box center [765, 406] width 38 height 19
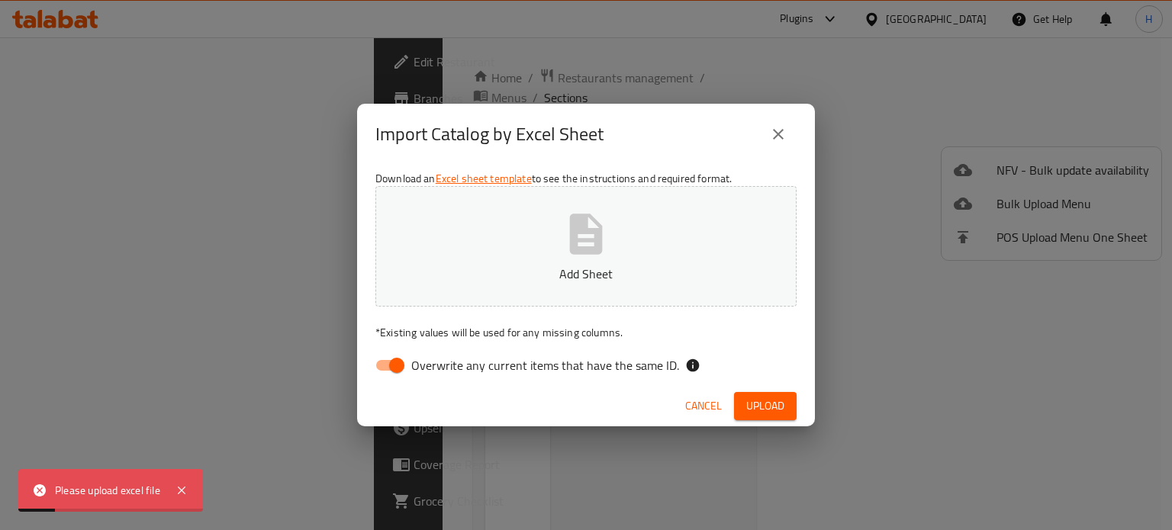
click at [624, 243] on button "Add Sheet" at bounding box center [585, 246] width 421 height 121
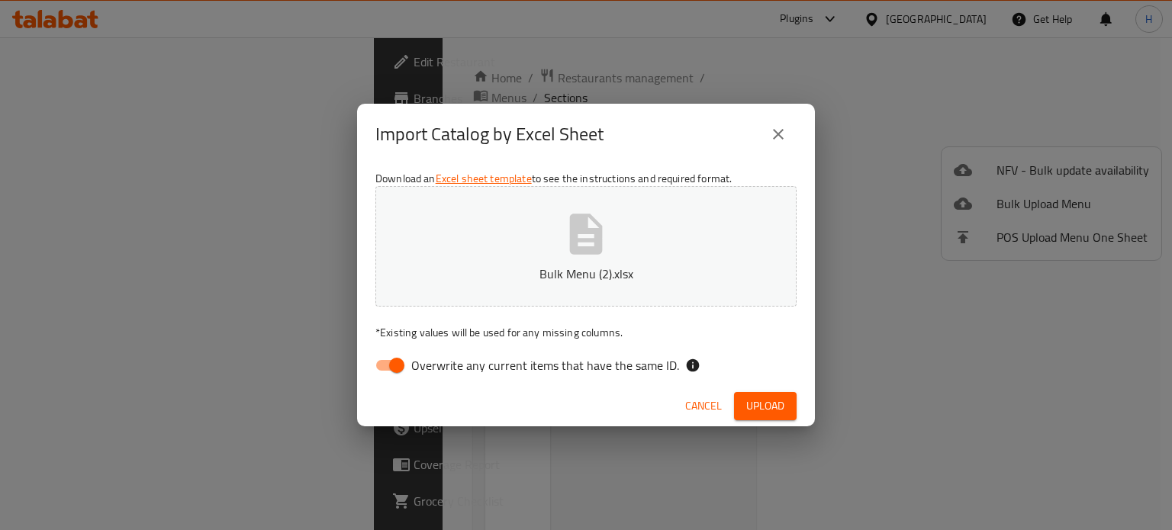
click at [775, 406] on span "Upload" at bounding box center [765, 406] width 38 height 19
click at [793, 131] on button "close" at bounding box center [778, 134] width 37 height 37
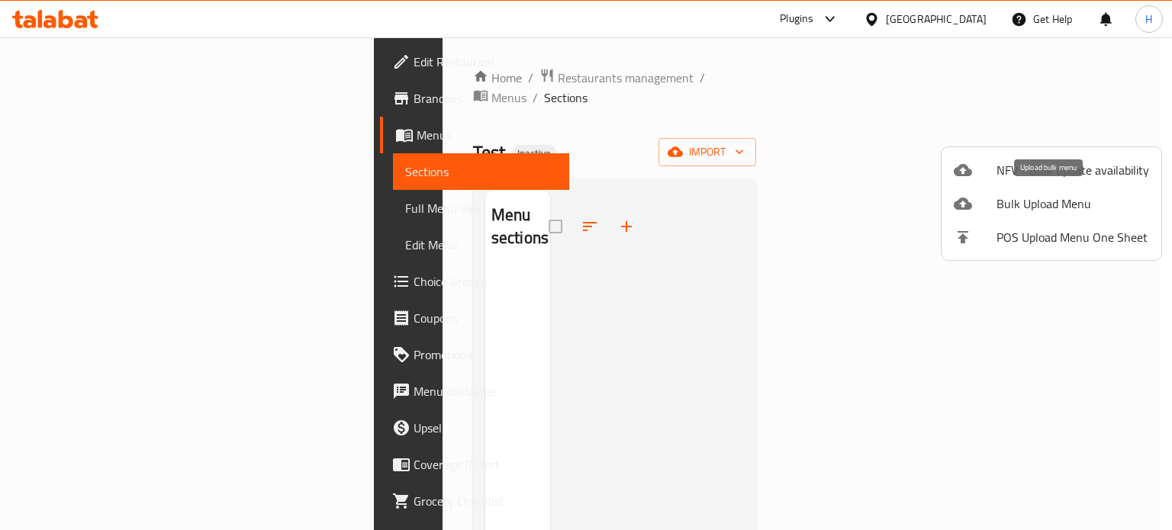
click at [1031, 211] on span "Bulk Upload Menu" at bounding box center [1072, 204] width 153 height 18
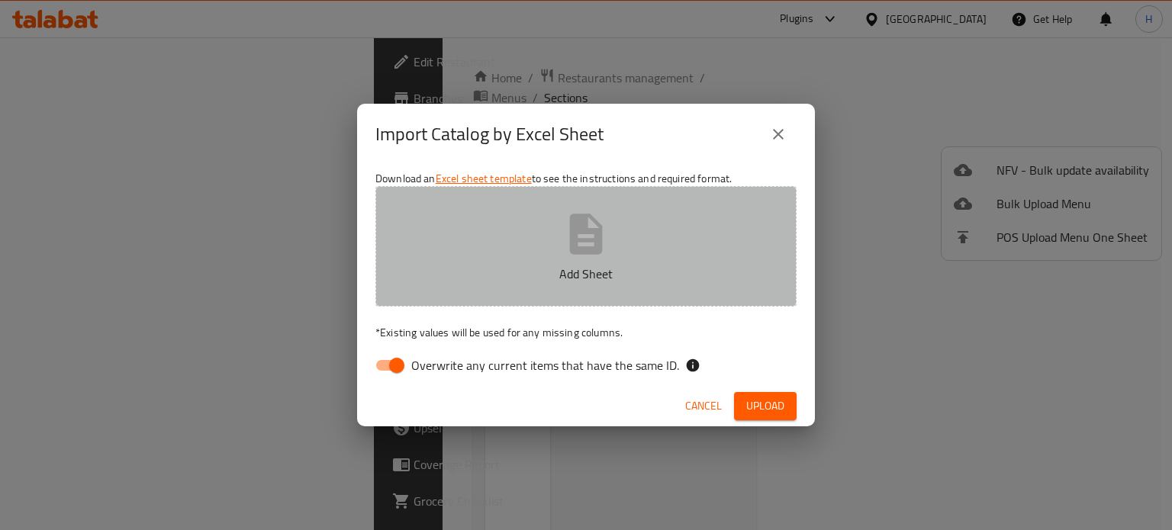
click at [614, 256] on button "Add Sheet" at bounding box center [585, 246] width 421 height 121
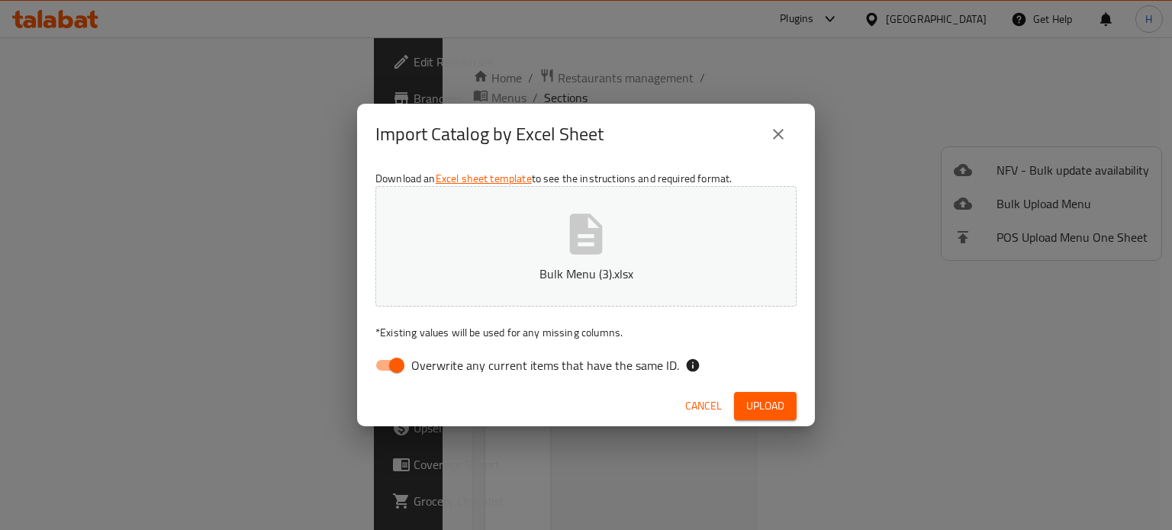
click at [755, 400] on span "Upload" at bounding box center [765, 406] width 38 height 19
click at [698, 409] on button "Cancel" at bounding box center [717, 406] width 49 height 28
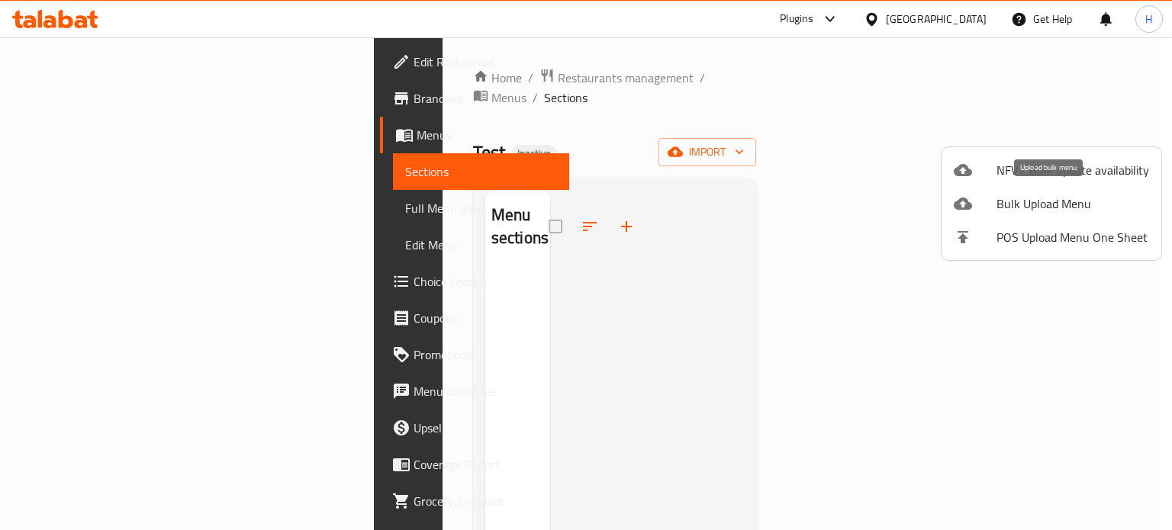
click at [1016, 197] on span "Bulk Upload Menu" at bounding box center [1072, 204] width 153 height 18
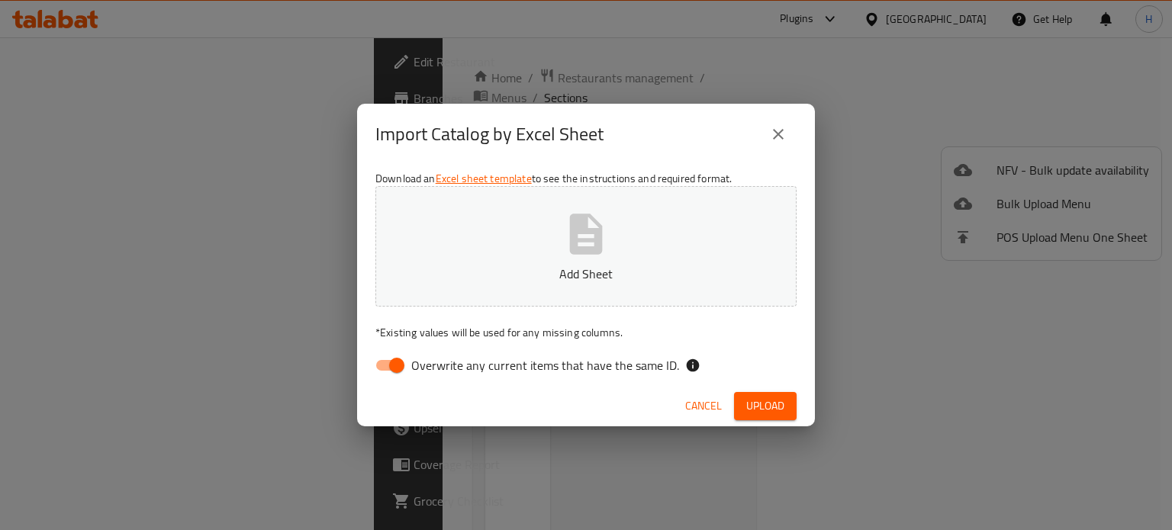
click at [533, 219] on button "Add Sheet" at bounding box center [585, 246] width 421 height 121
click at [761, 393] on button "Upload" at bounding box center [765, 406] width 63 height 28
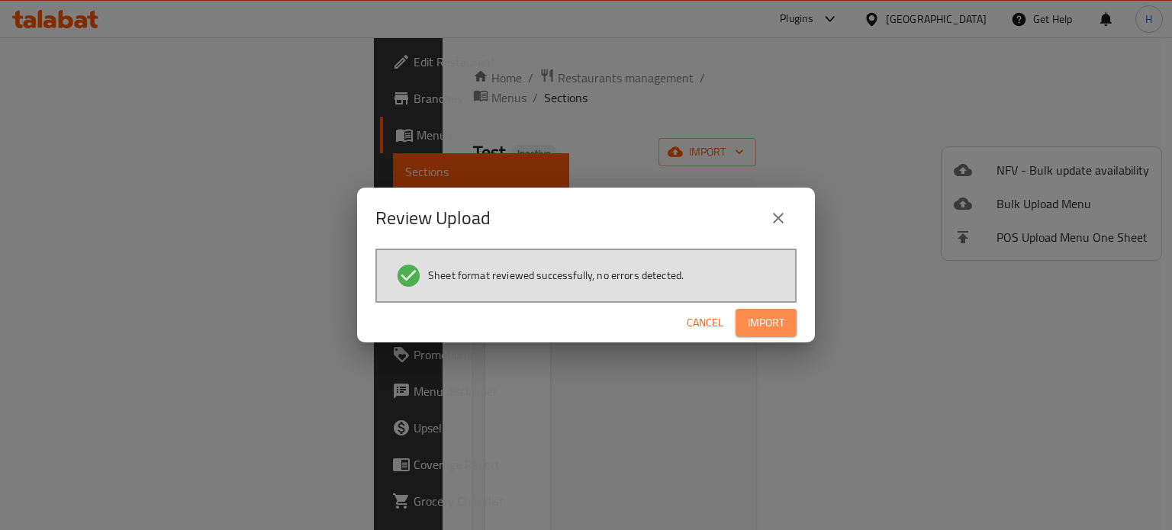
click at [761, 317] on span "Import" at bounding box center [766, 323] width 37 height 19
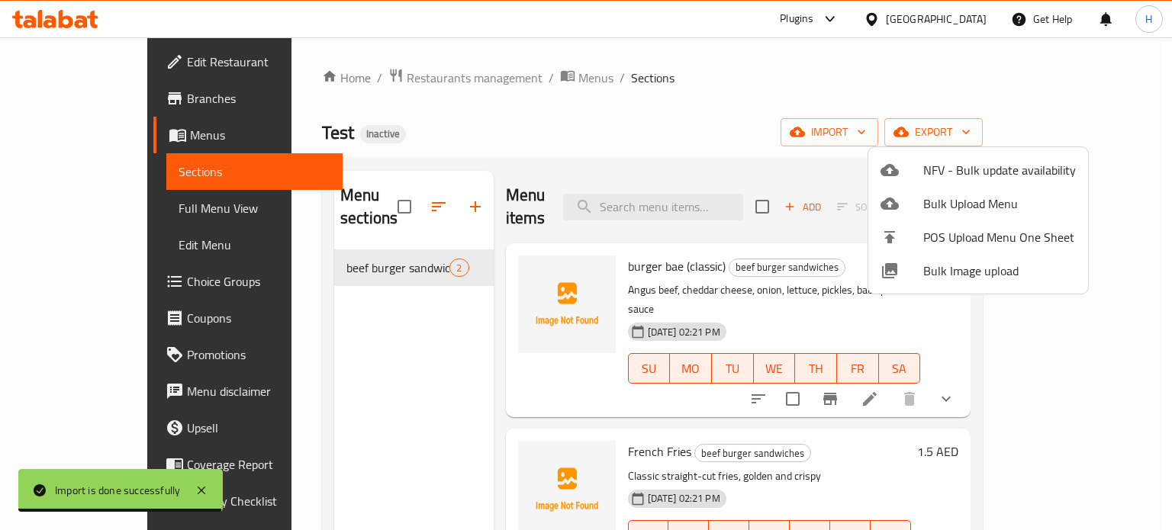
click at [104, 216] on div at bounding box center [586, 265] width 1172 height 530
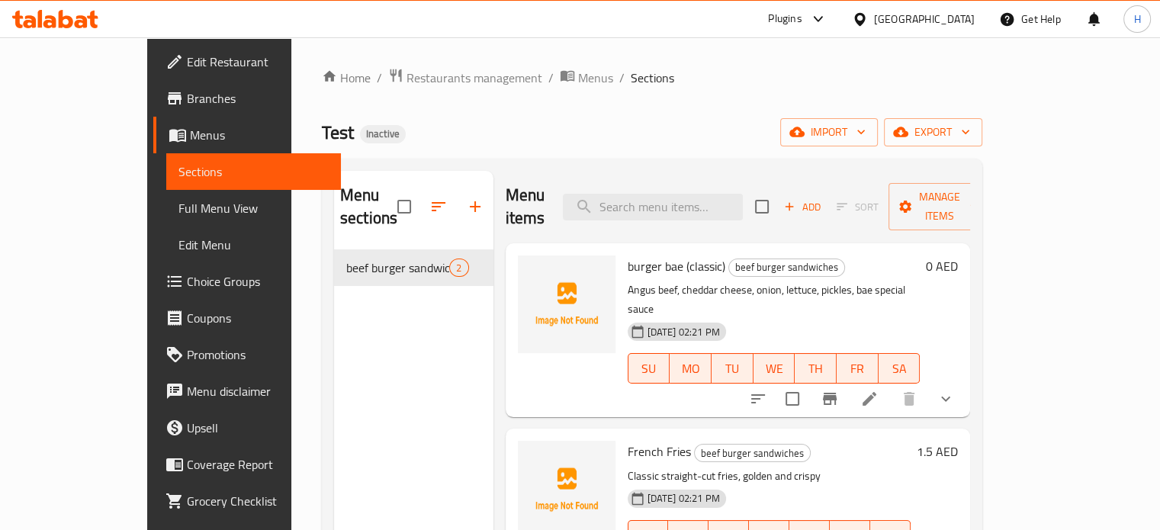
click at [179, 214] on span "Full Menu View" at bounding box center [254, 208] width 150 height 18
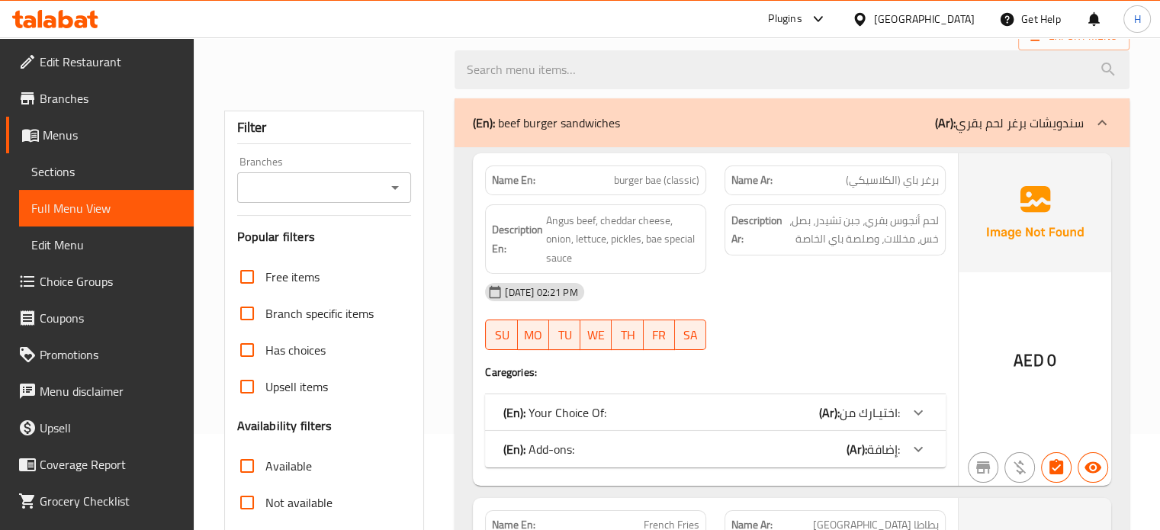
scroll to position [229, 0]
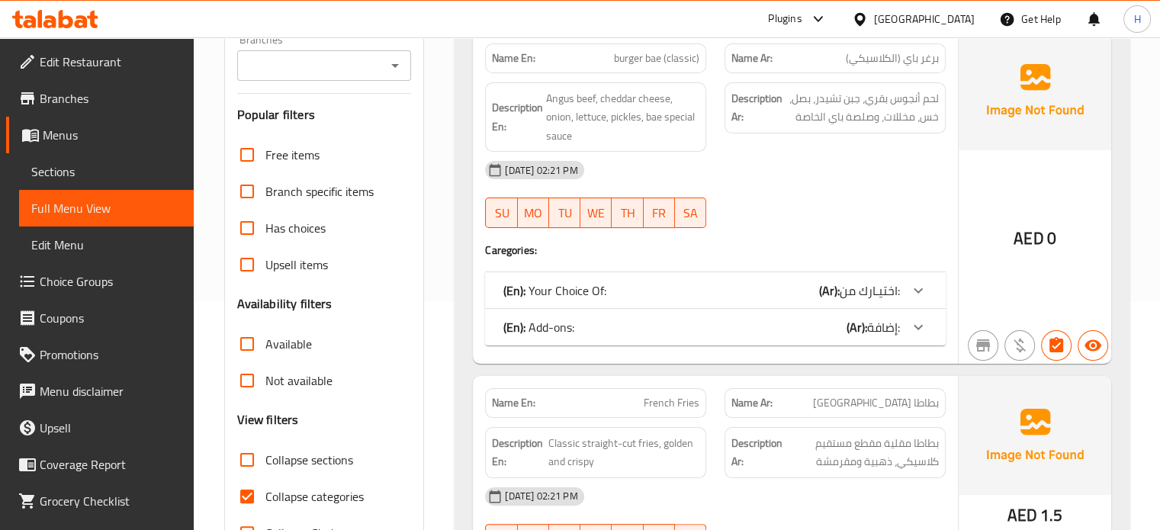
click at [931, 292] on div at bounding box center [918, 290] width 37 height 37
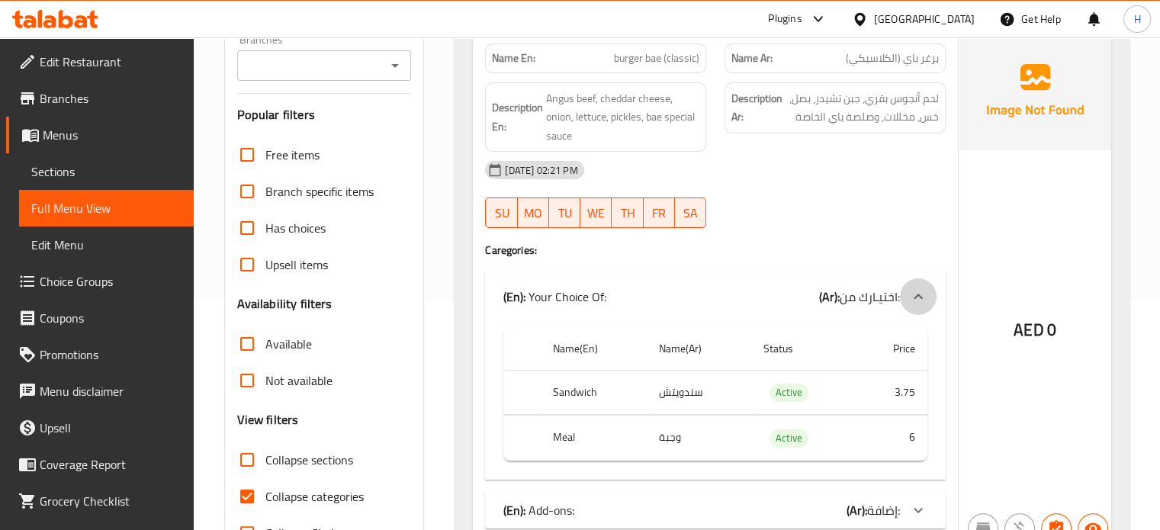
click at [931, 292] on div at bounding box center [918, 296] width 37 height 37
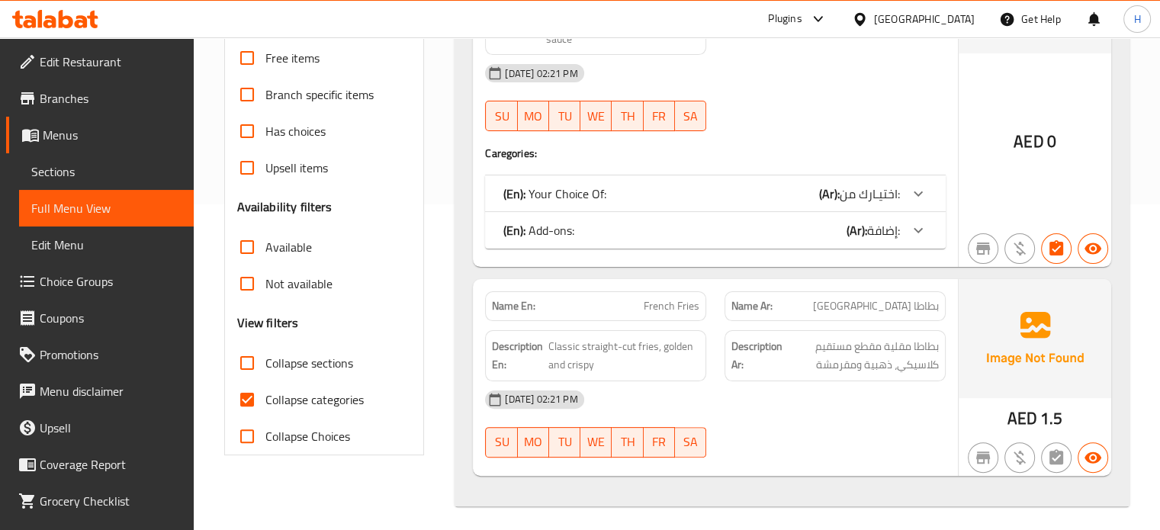
scroll to position [330, 0]
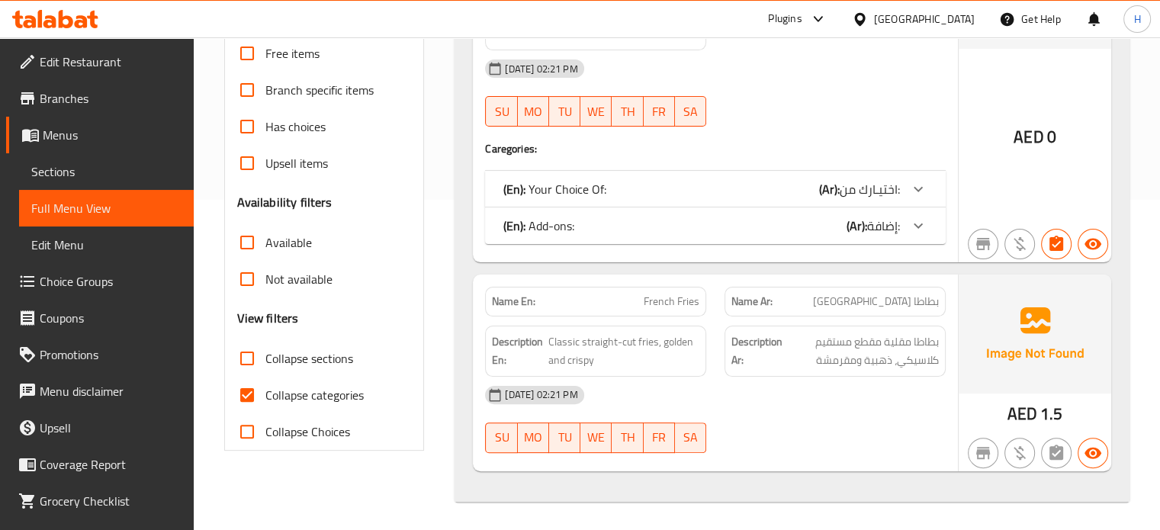
click at [64, 121] on link "Menus" at bounding box center [100, 135] width 188 height 37
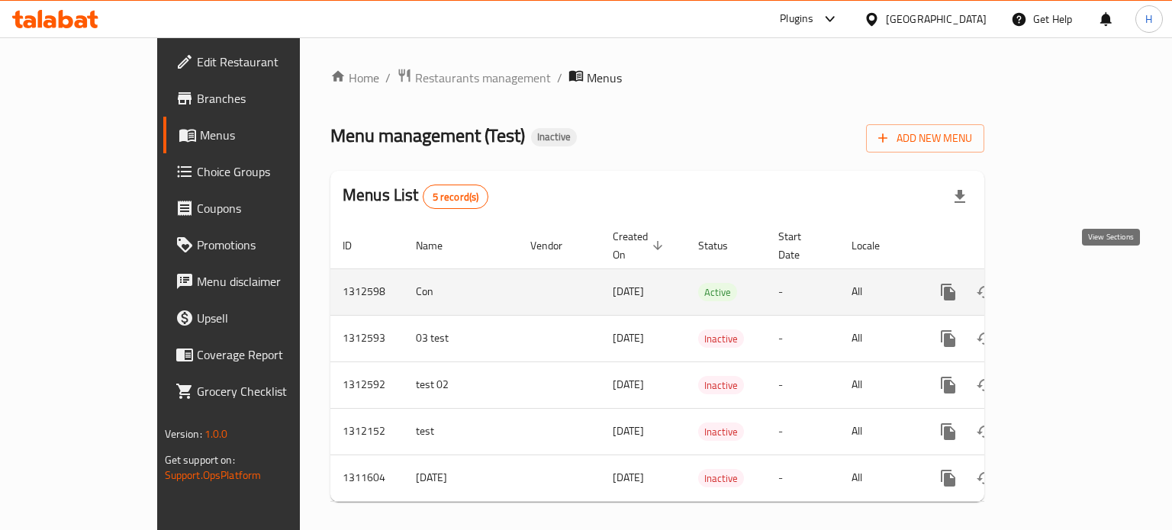
click at [1067, 283] on icon "enhanced table" at bounding box center [1058, 292] width 18 height 18
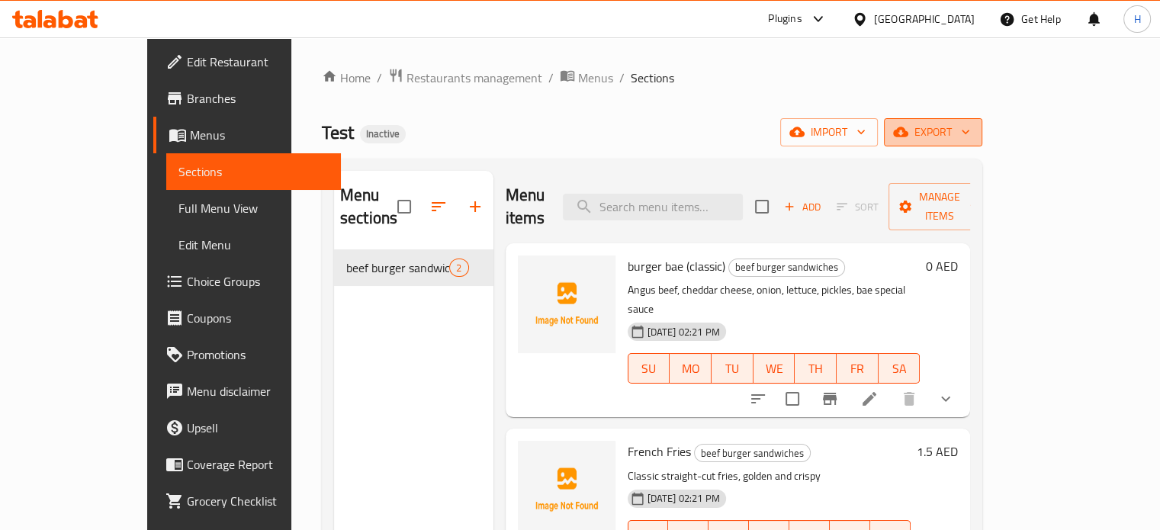
click at [970, 127] on span "export" at bounding box center [933, 132] width 74 height 19
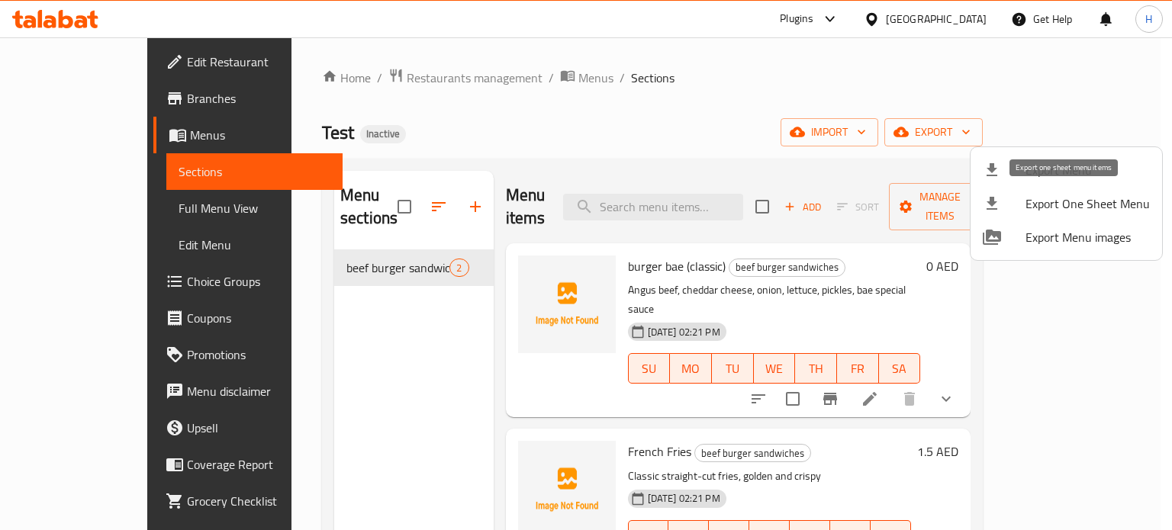
click at [1066, 214] on li "Export One Sheet Menu" at bounding box center [1065, 204] width 191 height 34
click at [878, 162] on div at bounding box center [586, 265] width 1172 height 530
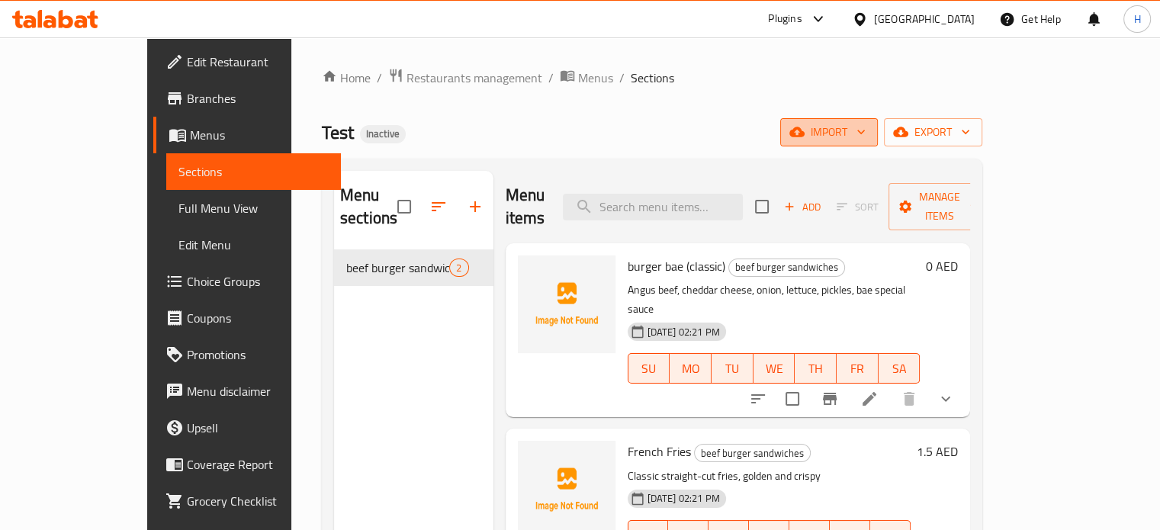
click at [869, 132] on icon "button" at bounding box center [861, 131] width 15 height 15
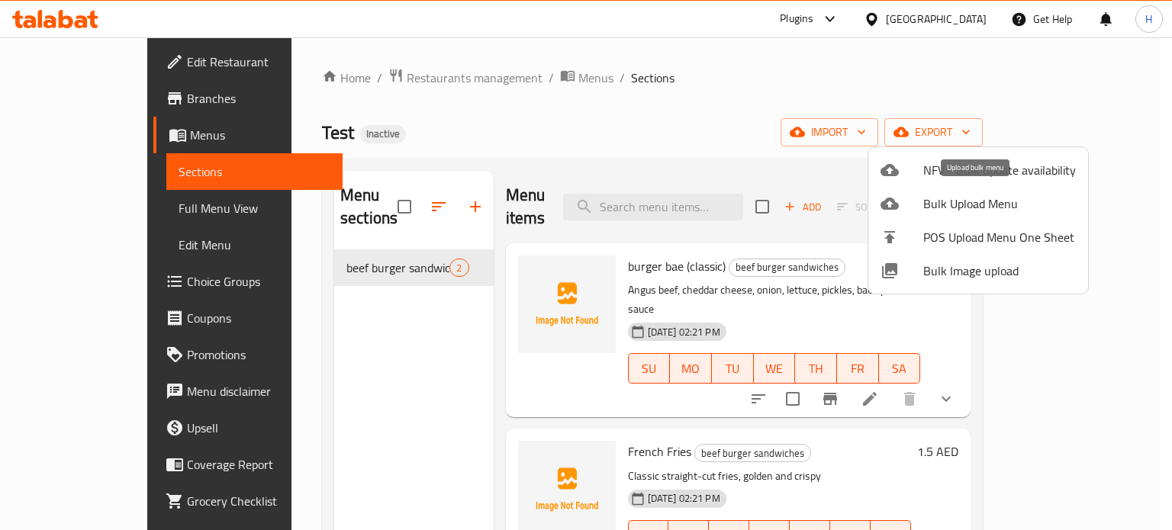
click at [964, 207] on span "Bulk Upload Menu" at bounding box center [999, 204] width 153 height 18
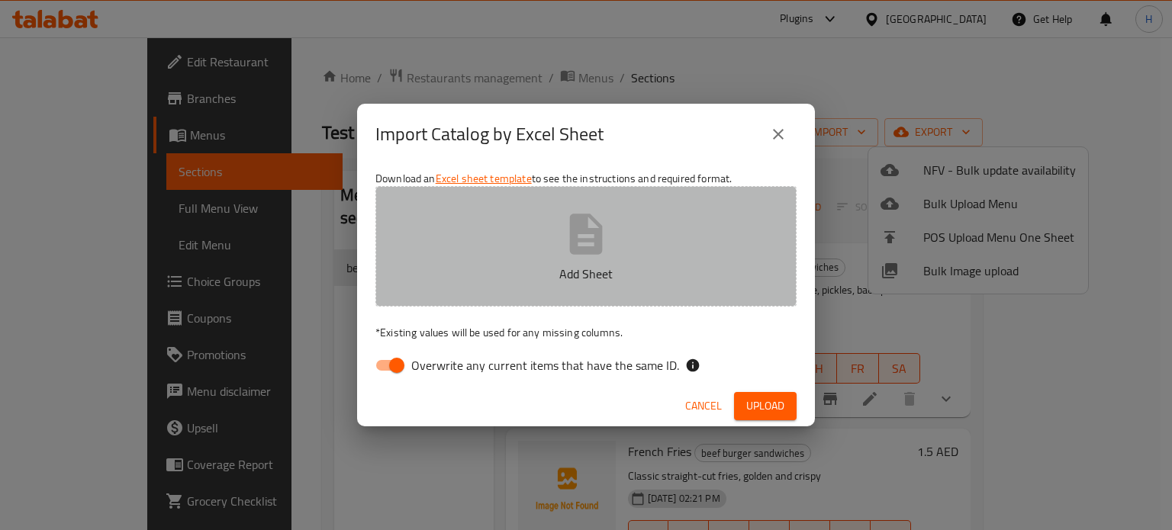
click at [574, 286] on button "Add Sheet" at bounding box center [585, 246] width 421 height 121
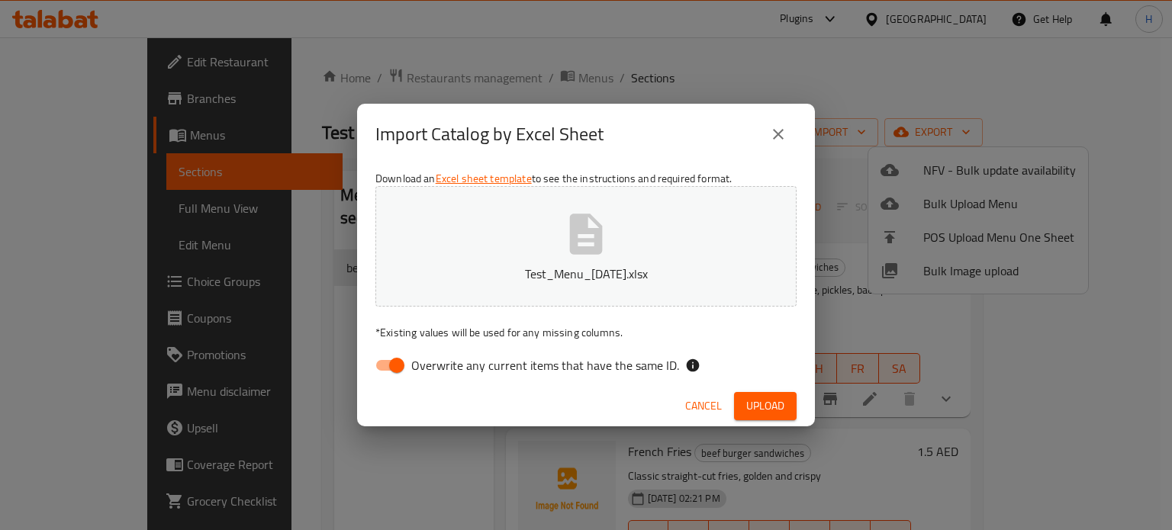
click at [755, 403] on span "Upload" at bounding box center [765, 406] width 38 height 19
click at [779, 131] on icon "close" at bounding box center [778, 134] width 18 height 18
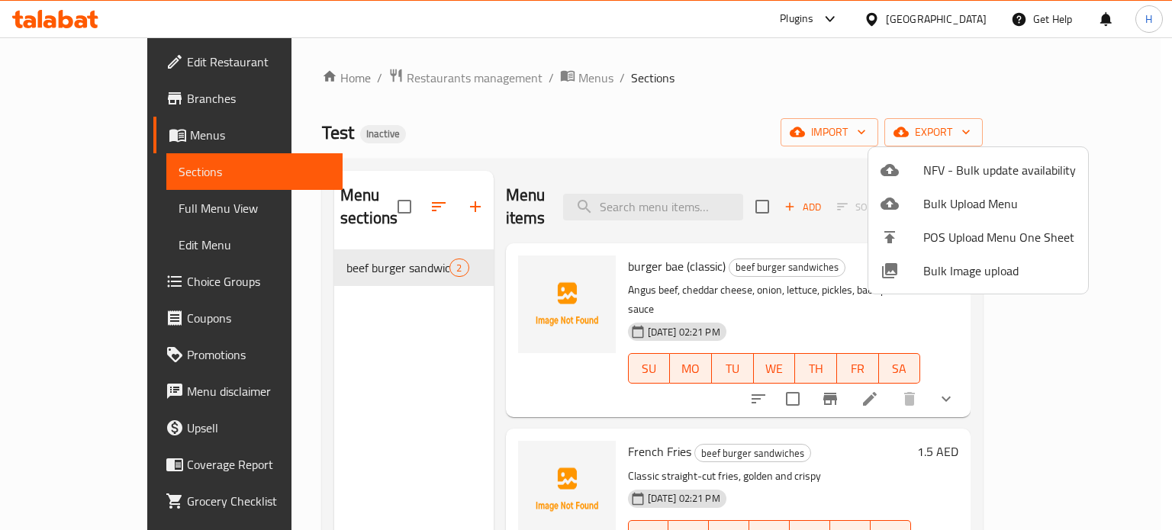
click at [516, 88] on div at bounding box center [586, 265] width 1172 height 530
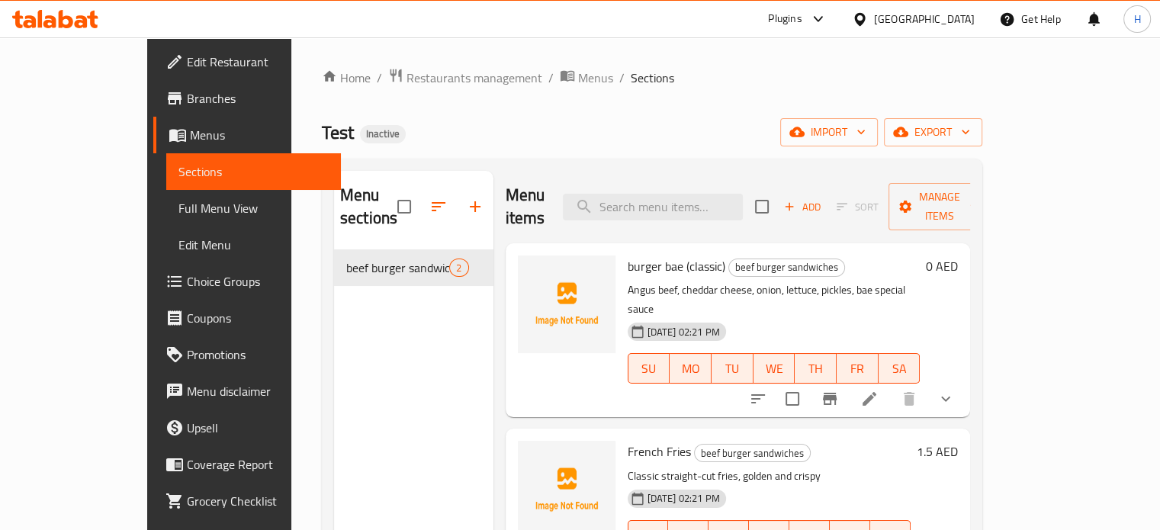
scroll to position [45, 0]
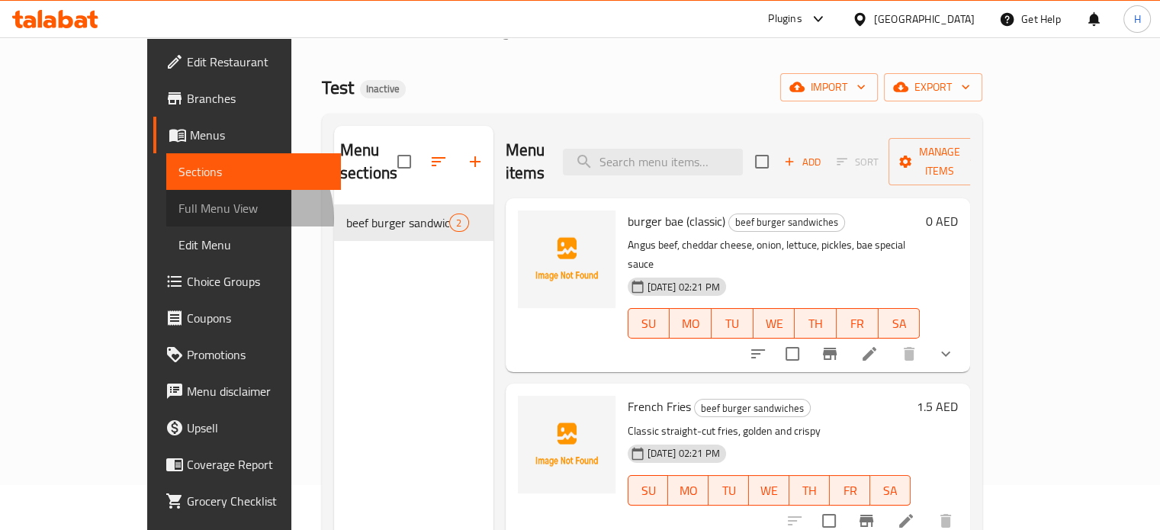
click at [179, 217] on span "Full Menu View" at bounding box center [254, 208] width 150 height 18
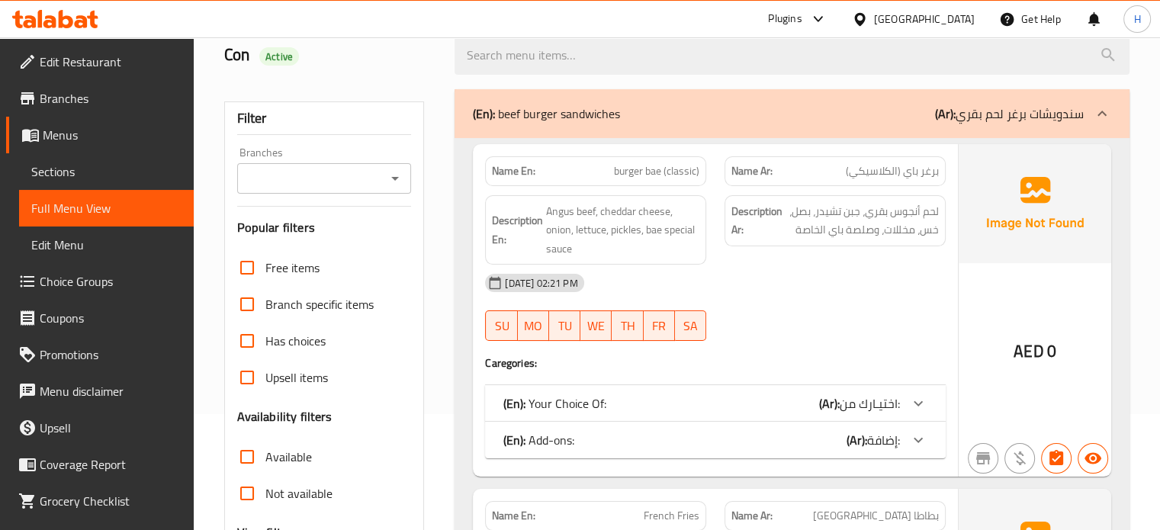
scroll to position [116, 0]
click at [881, 397] on span "اختيـارك من:" at bounding box center [870, 403] width 60 height 23
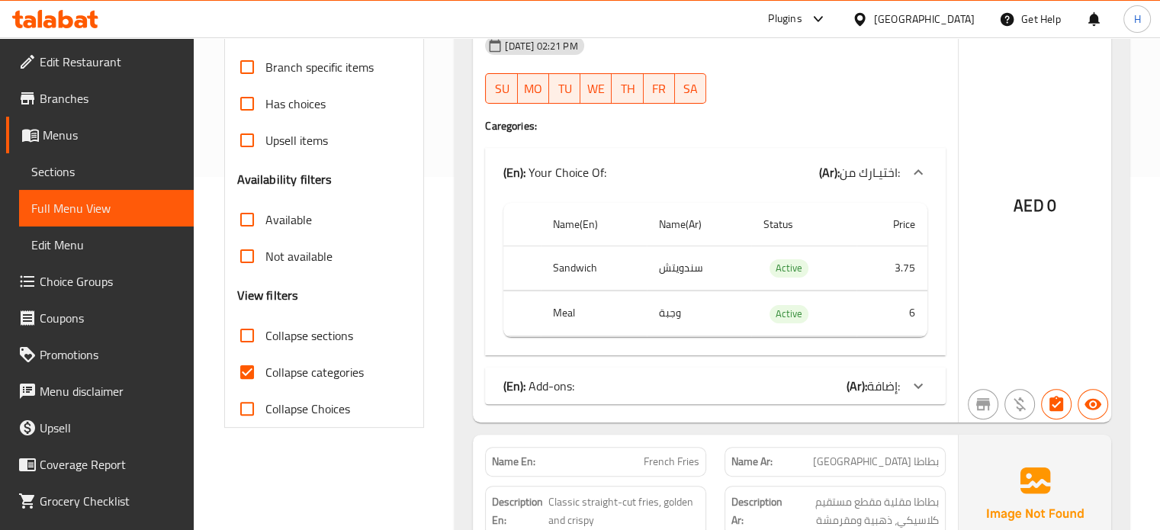
scroll to position [354, 0]
click at [841, 381] on div "(En): Add-ons: (Ar): إضافة:" at bounding box center [702, 385] width 397 height 18
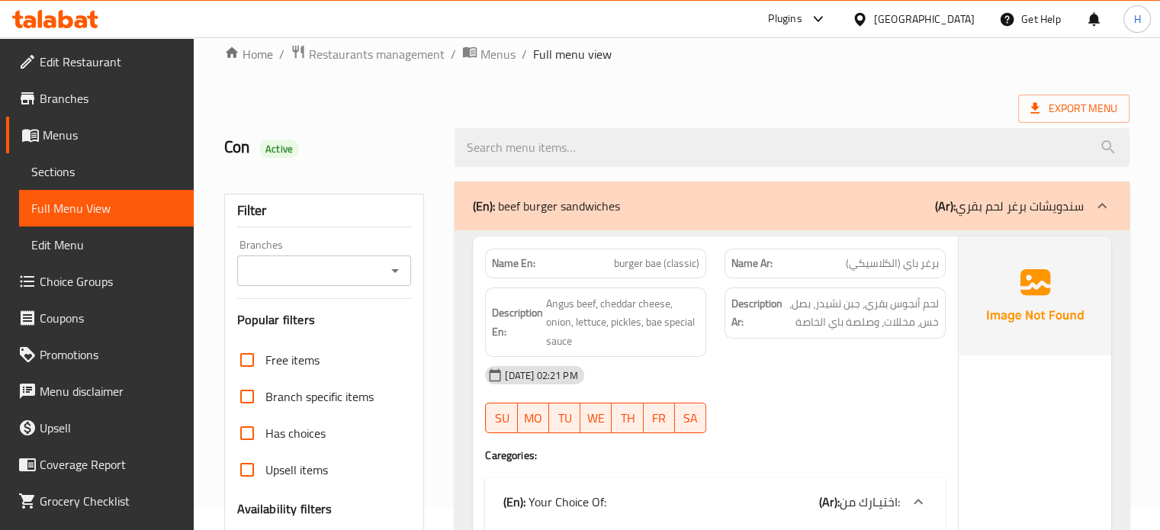
scroll to position [0, 0]
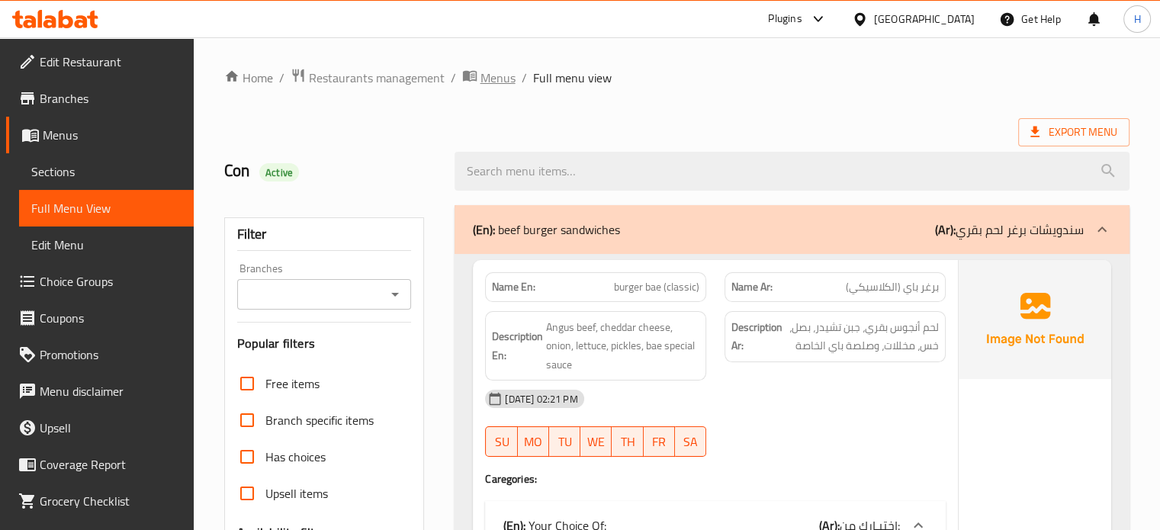
click at [500, 73] on span "Menus" at bounding box center [498, 78] width 35 height 18
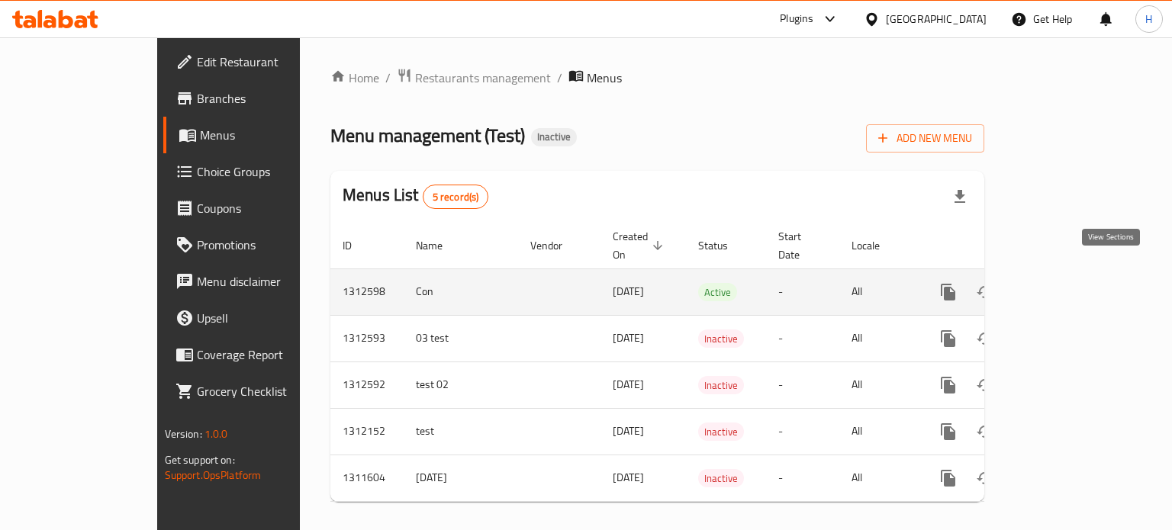
click at [1065, 285] on icon "enhanced table" at bounding box center [1058, 292] width 14 height 14
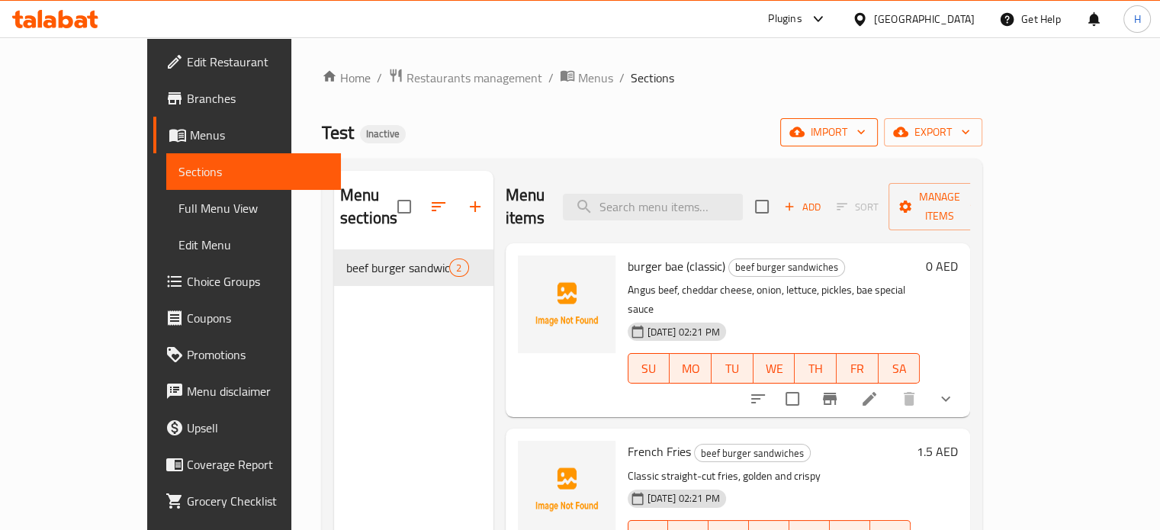
click at [866, 132] on span "import" at bounding box center [829, 132] width 73 height 19
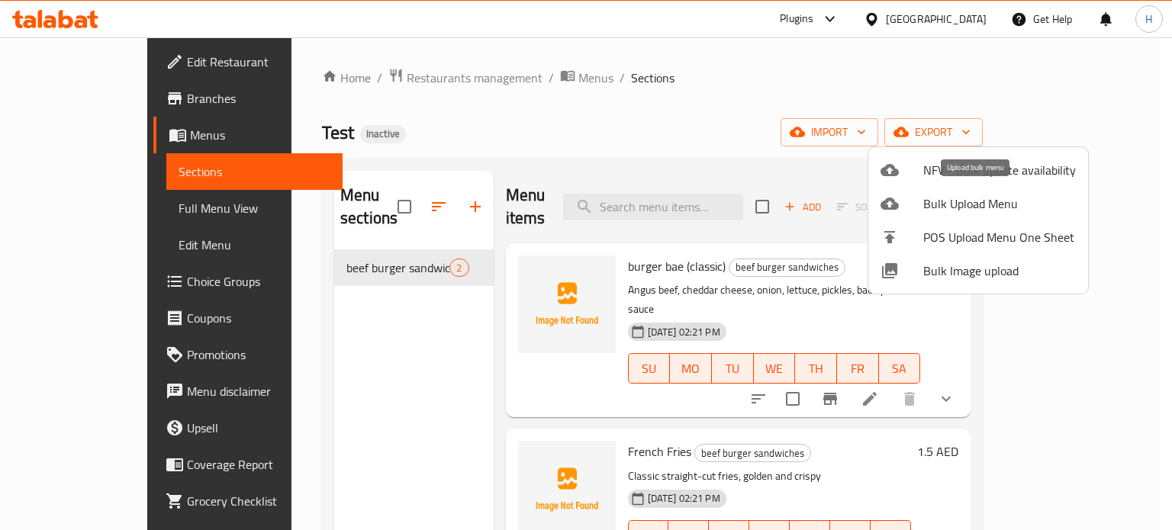
click at [977, 201] on span "Bulk Upload Menu" at bounding box center [999, 204] width 153 height 18
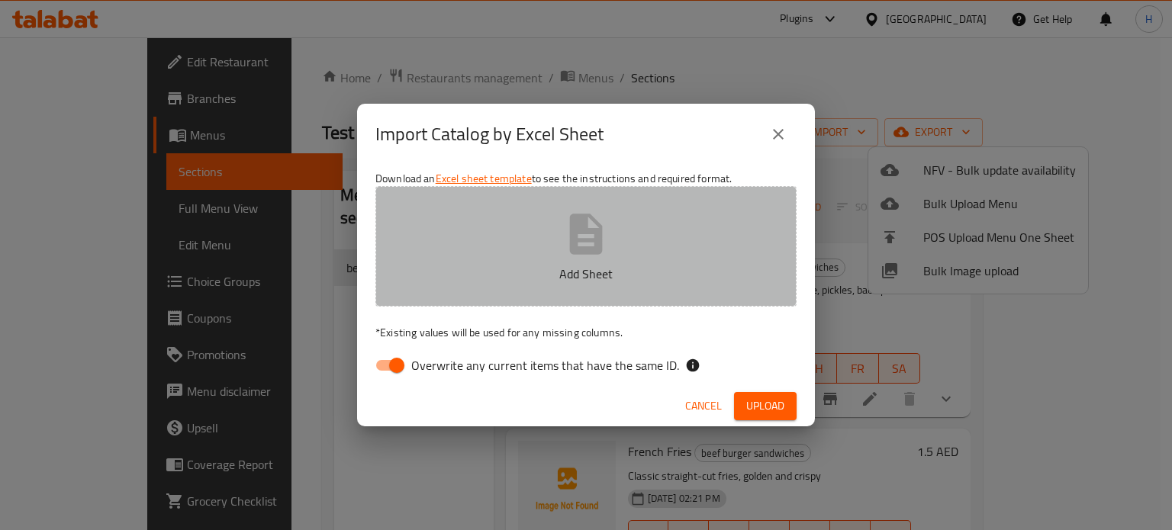
click at [672, 250] on button "Add Sheet" at bounding box center [585, 246] width 421 height 121
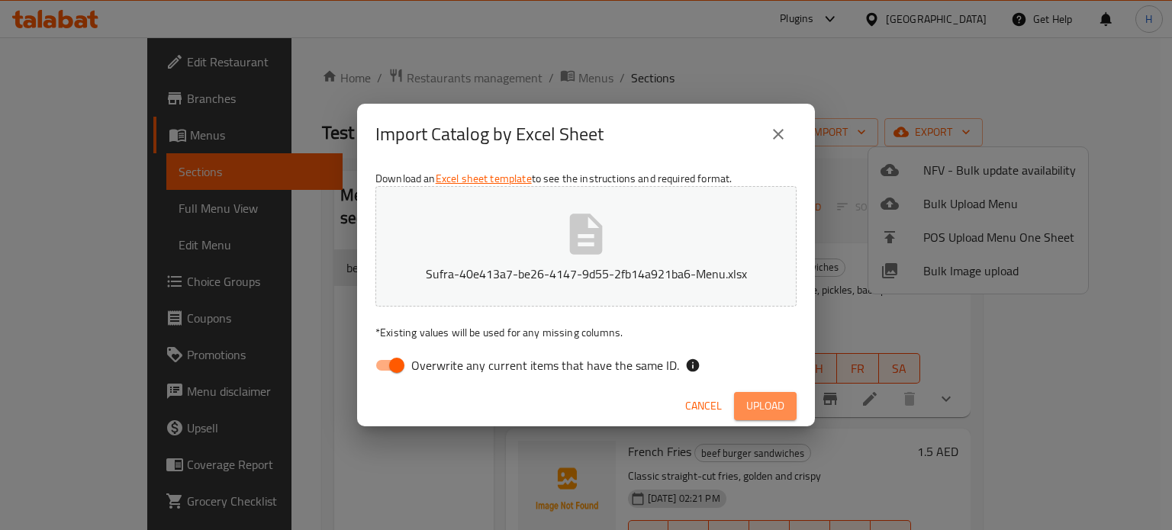
click at [756, 413] on span "Upload" at bounding box center [765, 406] width 38 height 19
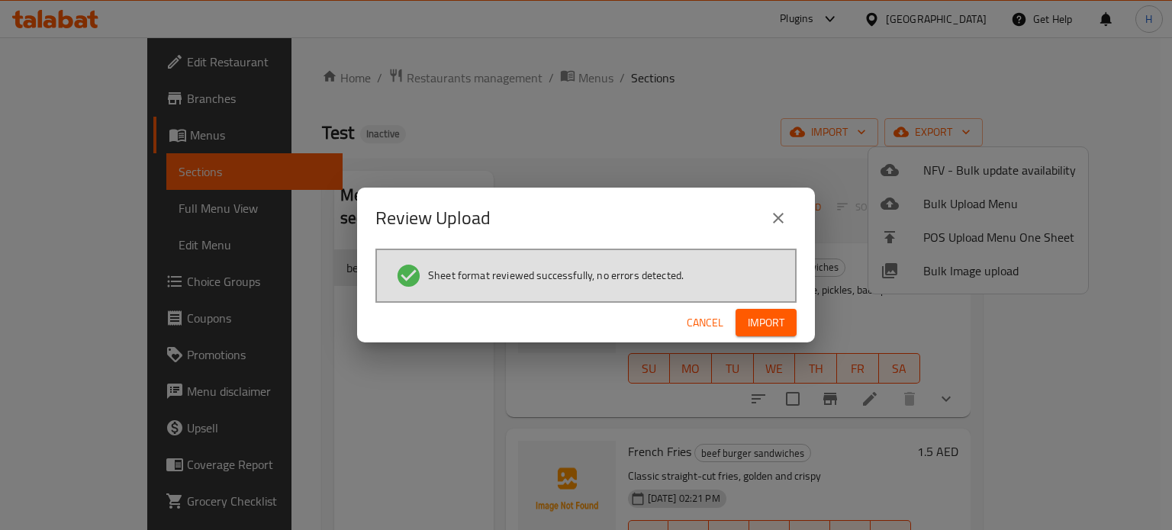
click at [784, 314] on button "Import" at bounding box center [765, 323] width 61 height 28
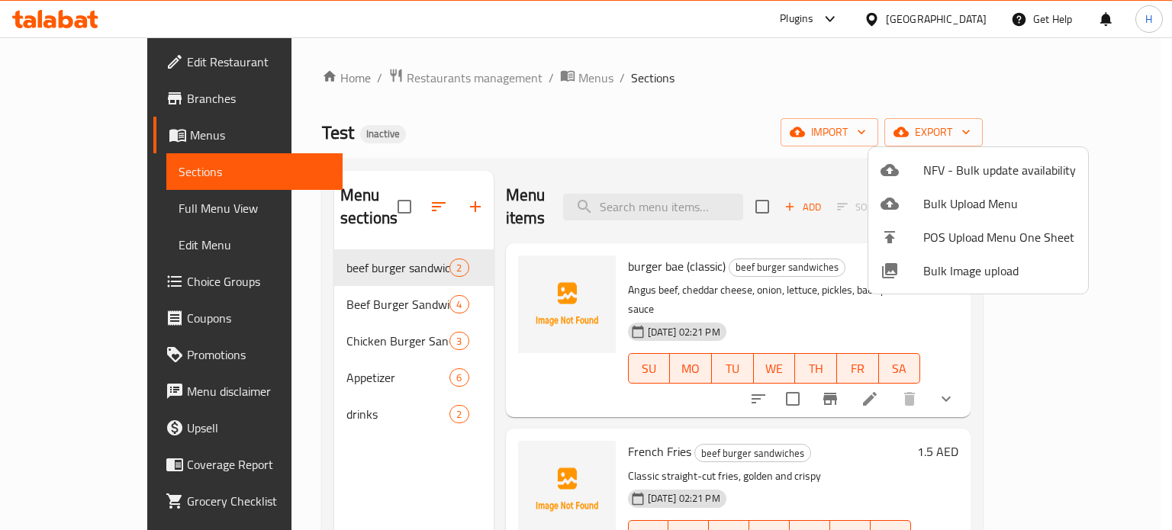
click at [82, 202] on div at bounding box center [586, 265] width 1172 height 530
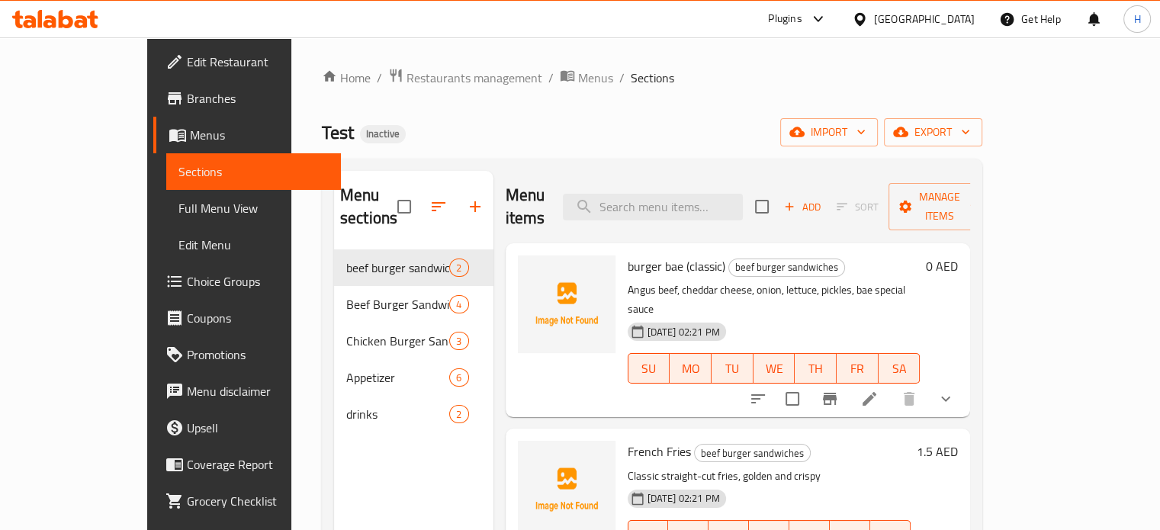
click at [179, 202] on span "Full Menu View" at bounding box center [254, 208] width 150 height 18
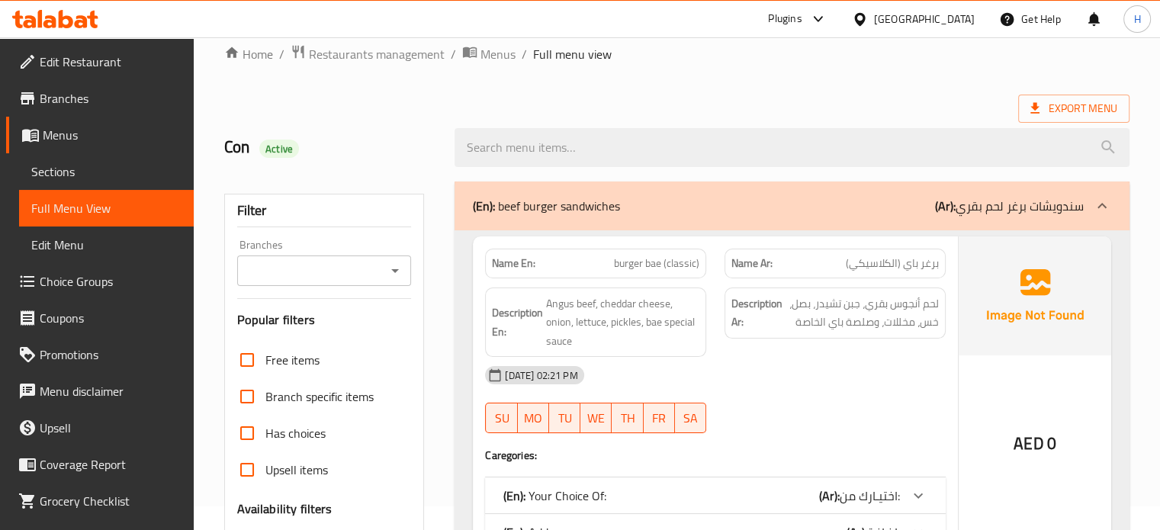
scroll to position [145, 0]
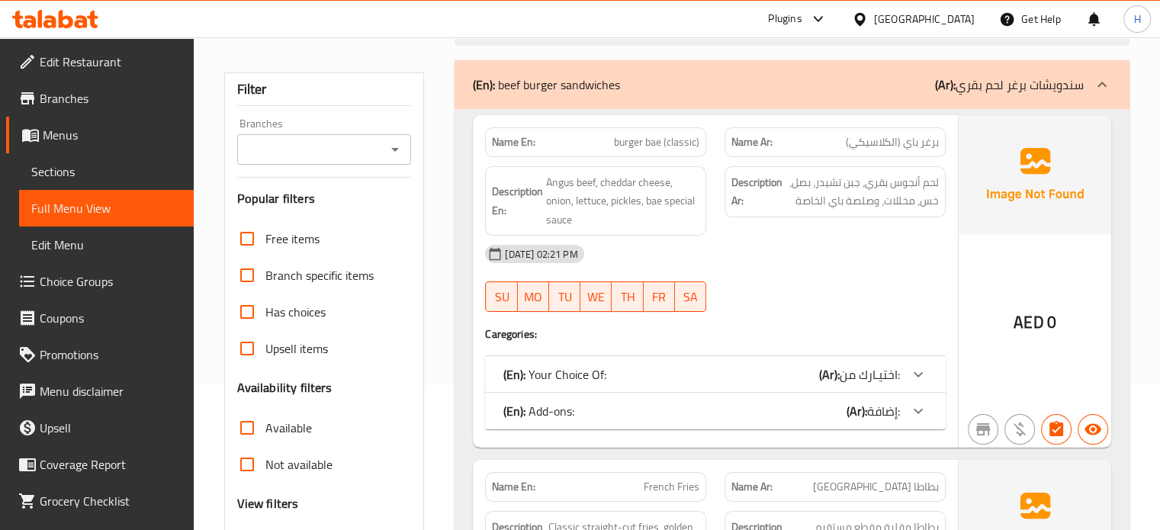
click at [854, 384] on div "(En): Your Choice Of: (Ar): اختيـارك من:" at bounding box center [715, 374] width 461 height 37
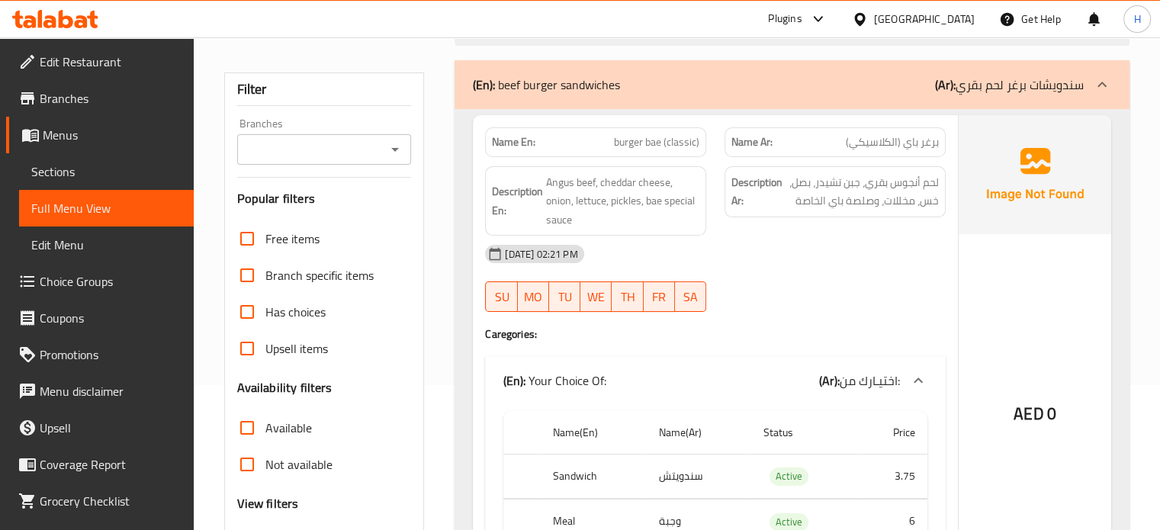
click at [854, 384] on span "اختيـارك من:" at bounding box center [870, 380] width 60 height 23
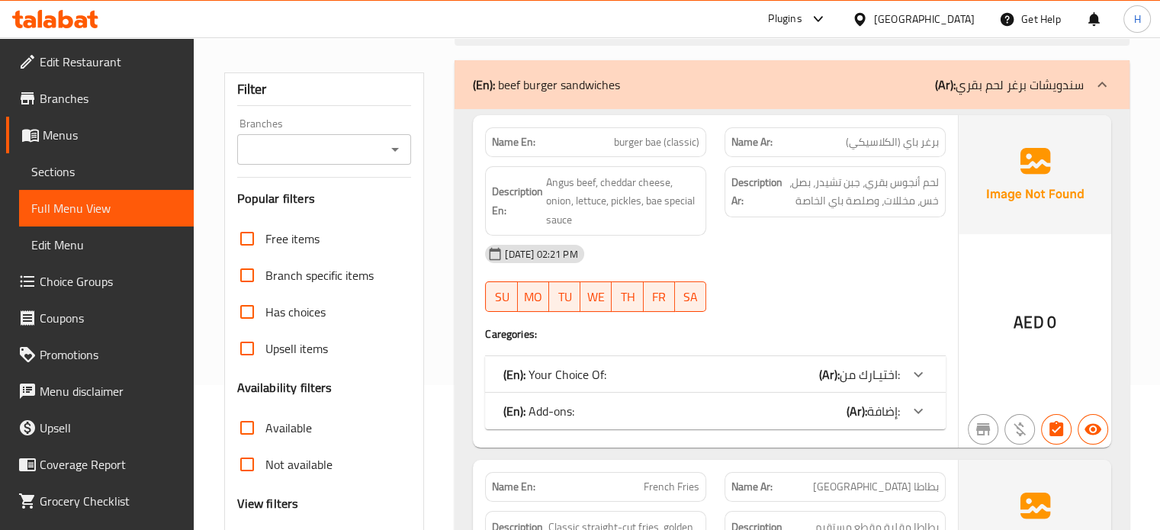
click at [854, 384] on div "(En): Your Choice Of: (Ar): اختيـارك من:" at bounding box center [715, 374] width 461 height 37
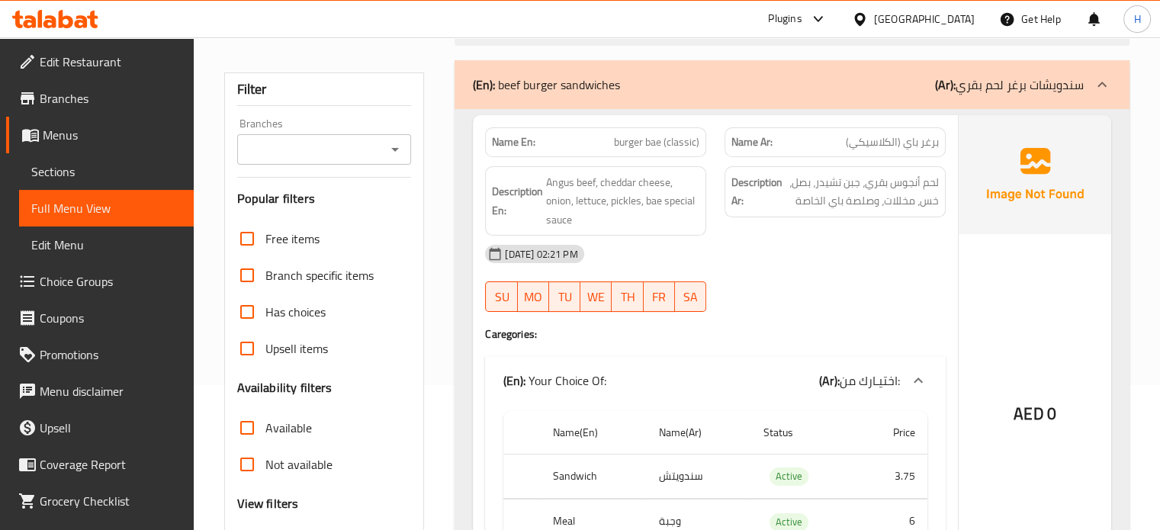
click at [854, 384] on span "اختيـارك من:" at bounding box center [870, 380] width 60 height 23
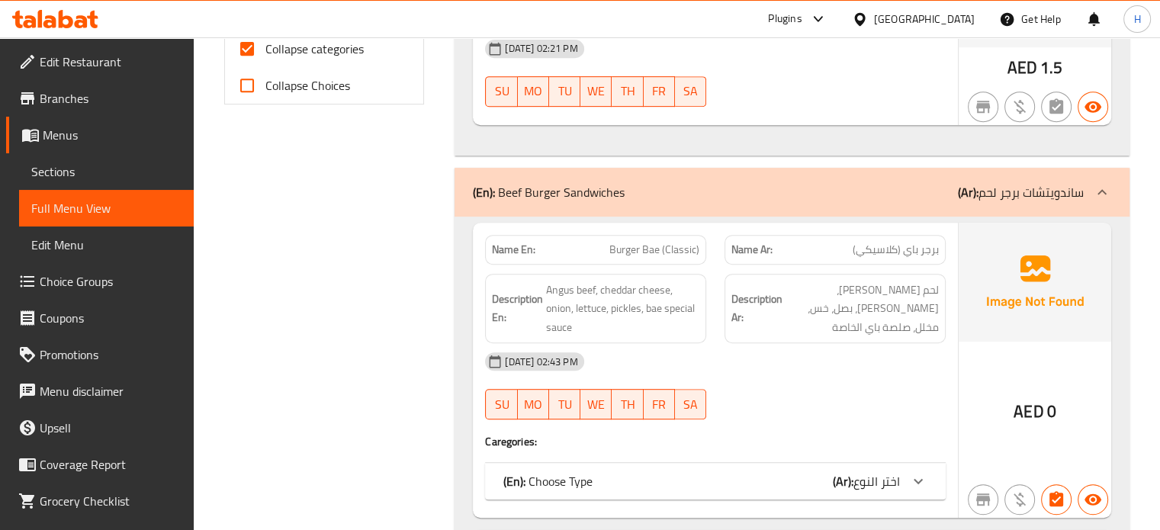
scroll to position [680, 0]
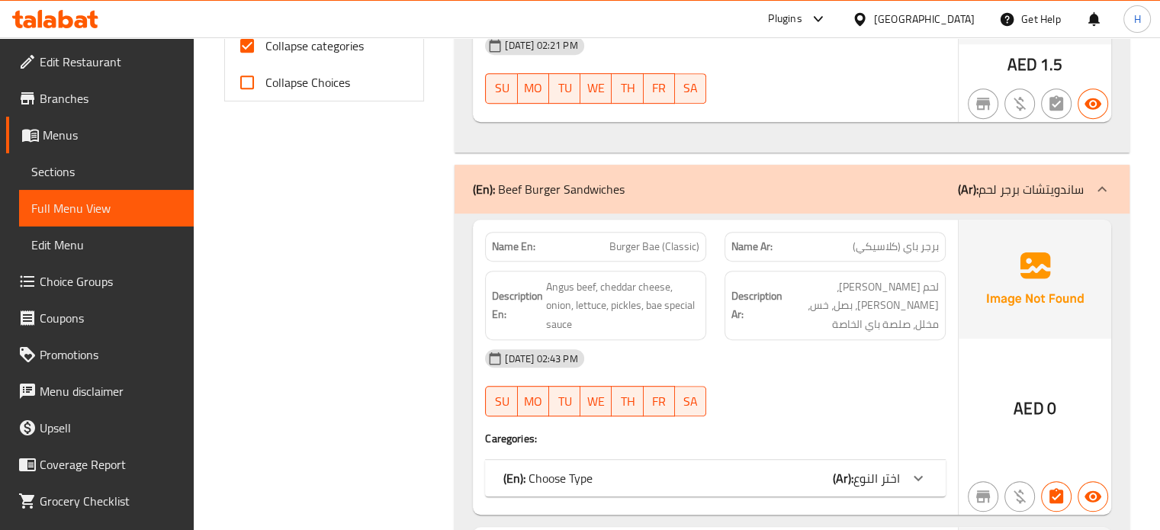
click at [857, 474] on span "اختر النوع" at bounding box center [877, 478] width 47 height 23
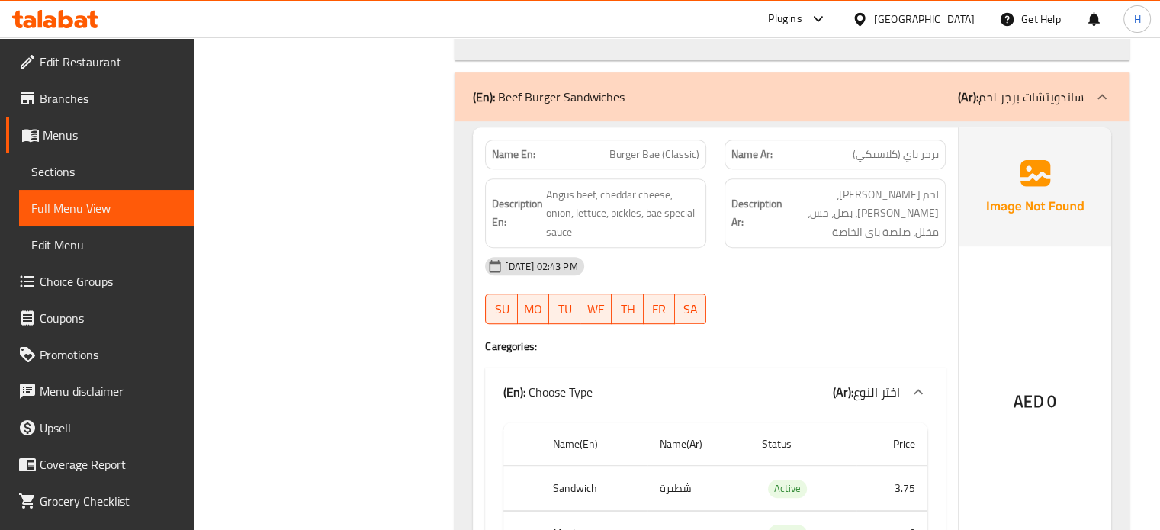
scroll to position [894, 0]
